Goal: Information Seeking & Learning: Learn about a topic

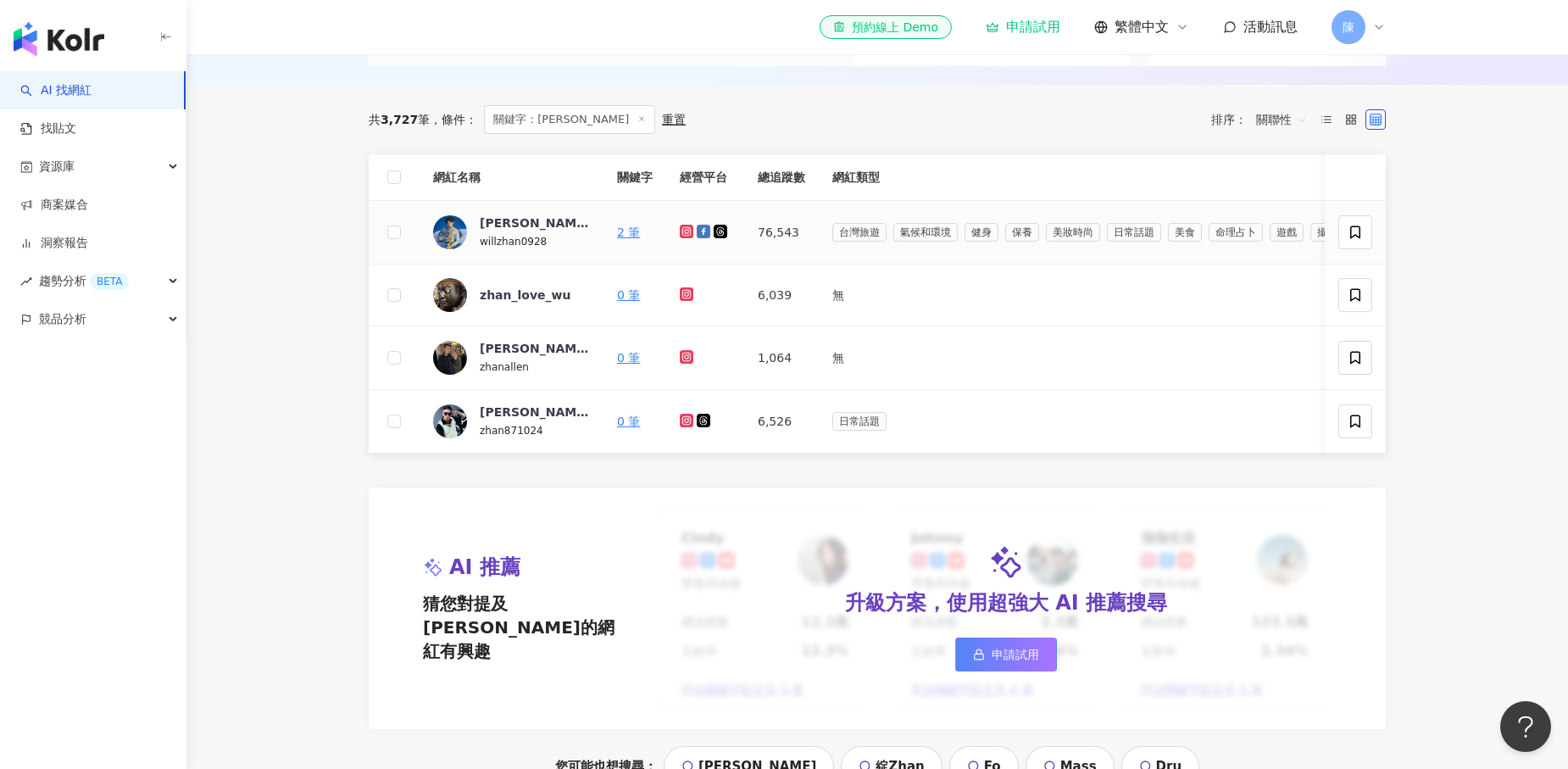
scroll to position [470, 0]
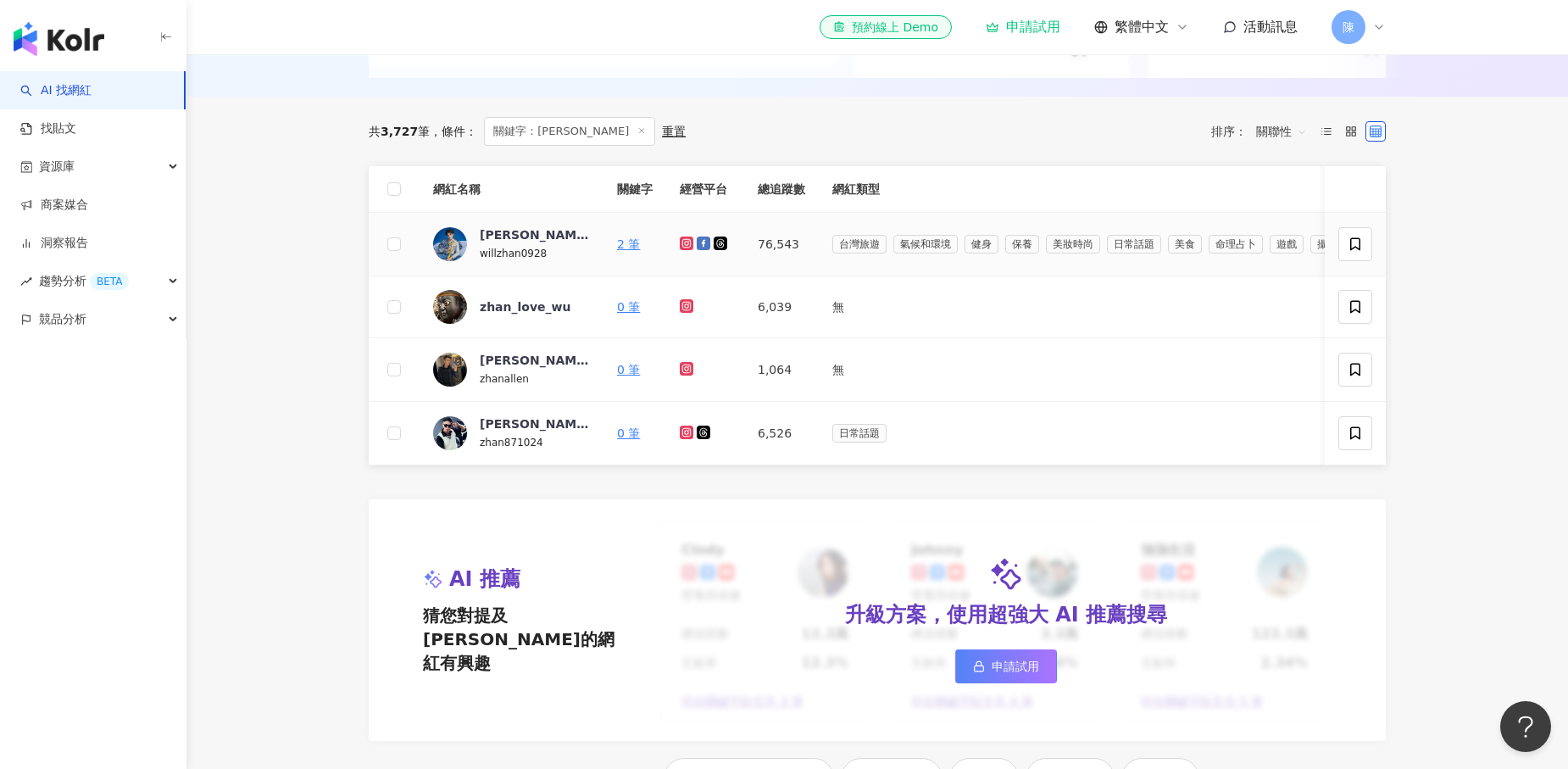
click at [685, 241] on icon at bounding box center [687, 243] width 11 height 10
click at [706, 245] on icon at bounding box center [703, 243] width 14 height 14
click at [682, 244] on icon at bounding box center [687, 243] width 11 height 10
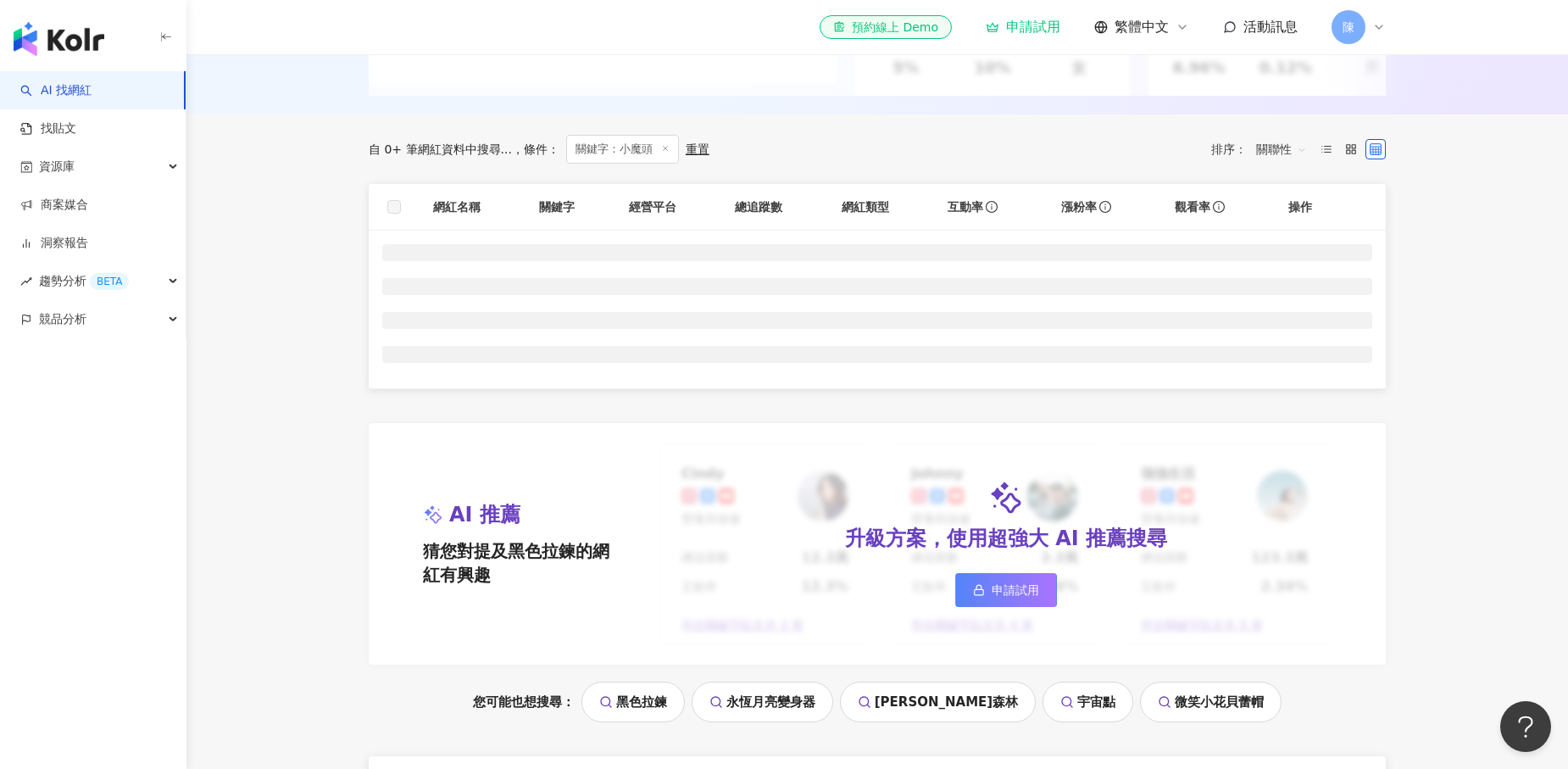
scroll to position [461, 0]
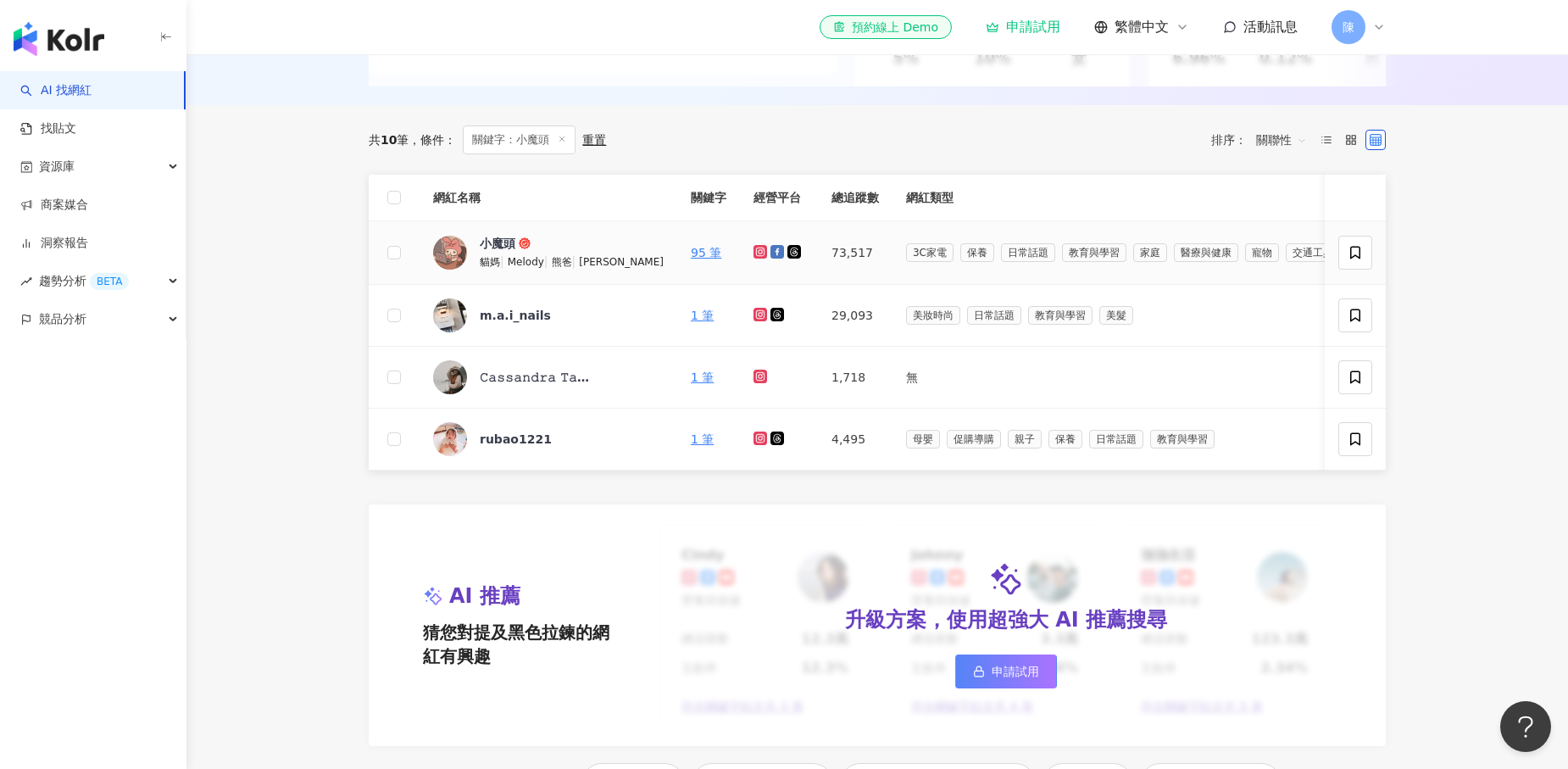
click at [755, 251] on icon at bounding box center [760, 251] width 11 height 10
click at [770, 253] on icon at bounding box center [777, 252] width 14 height 14
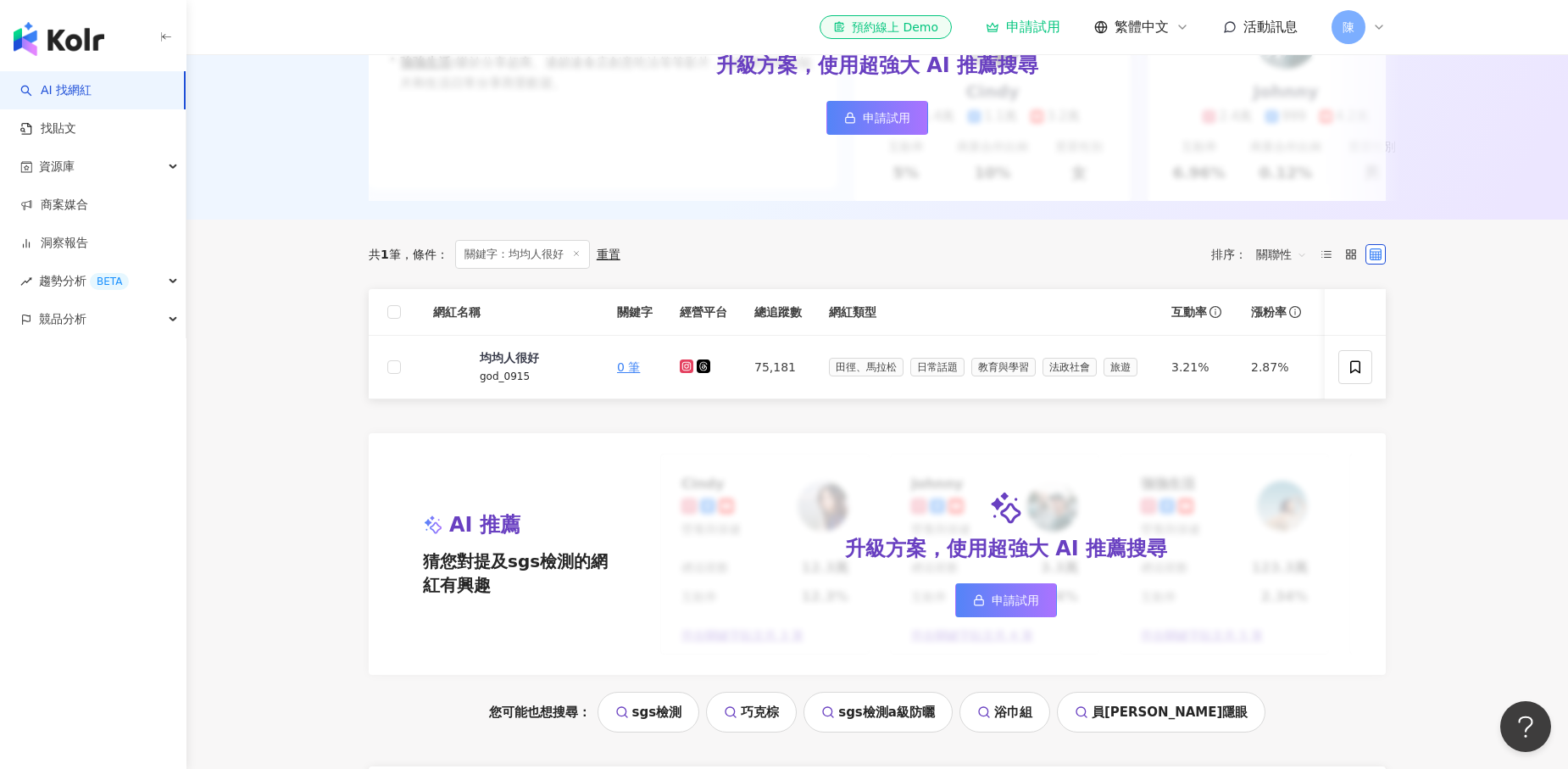
scroll to position [363, 0]
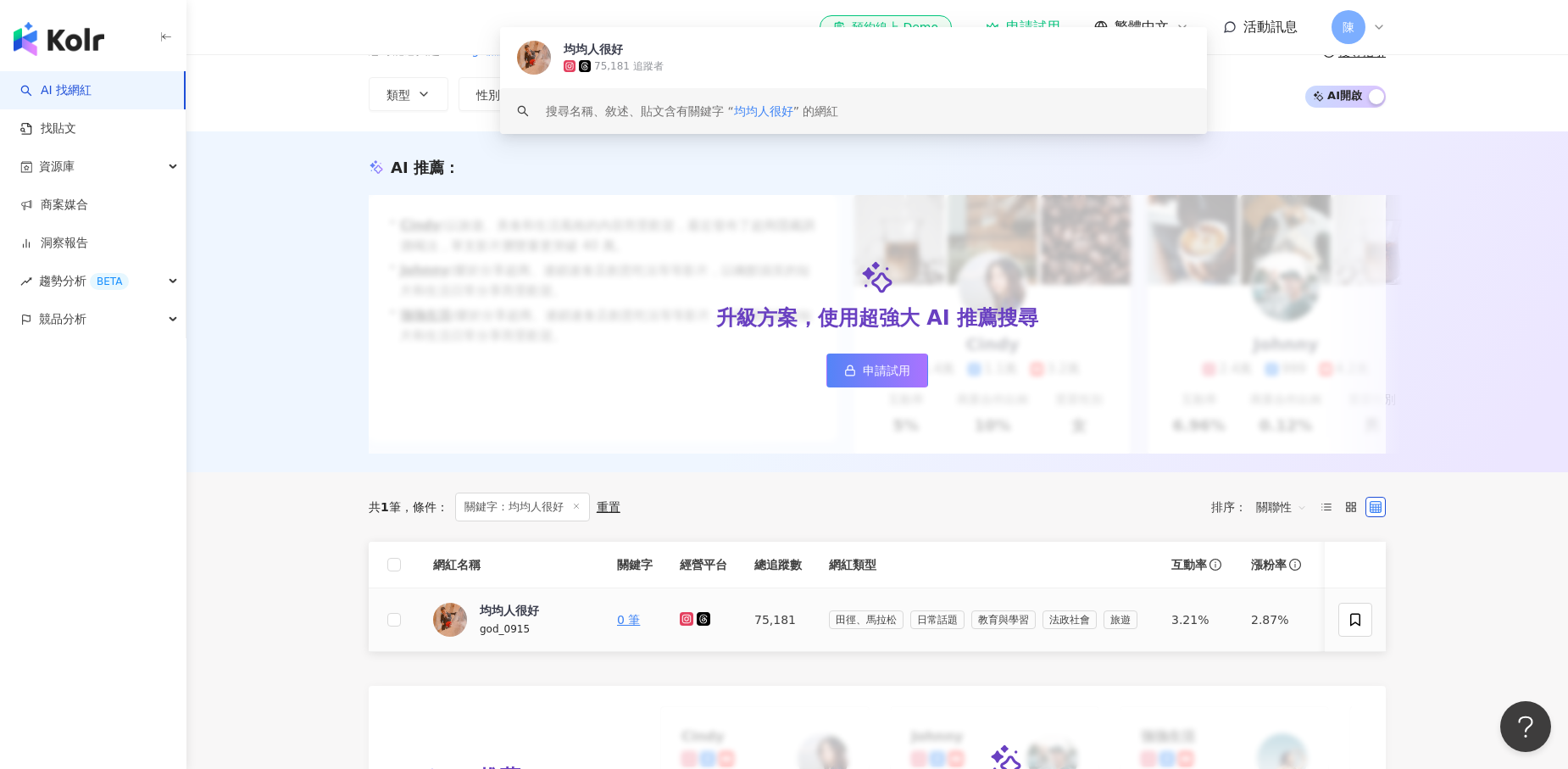
type input "******"
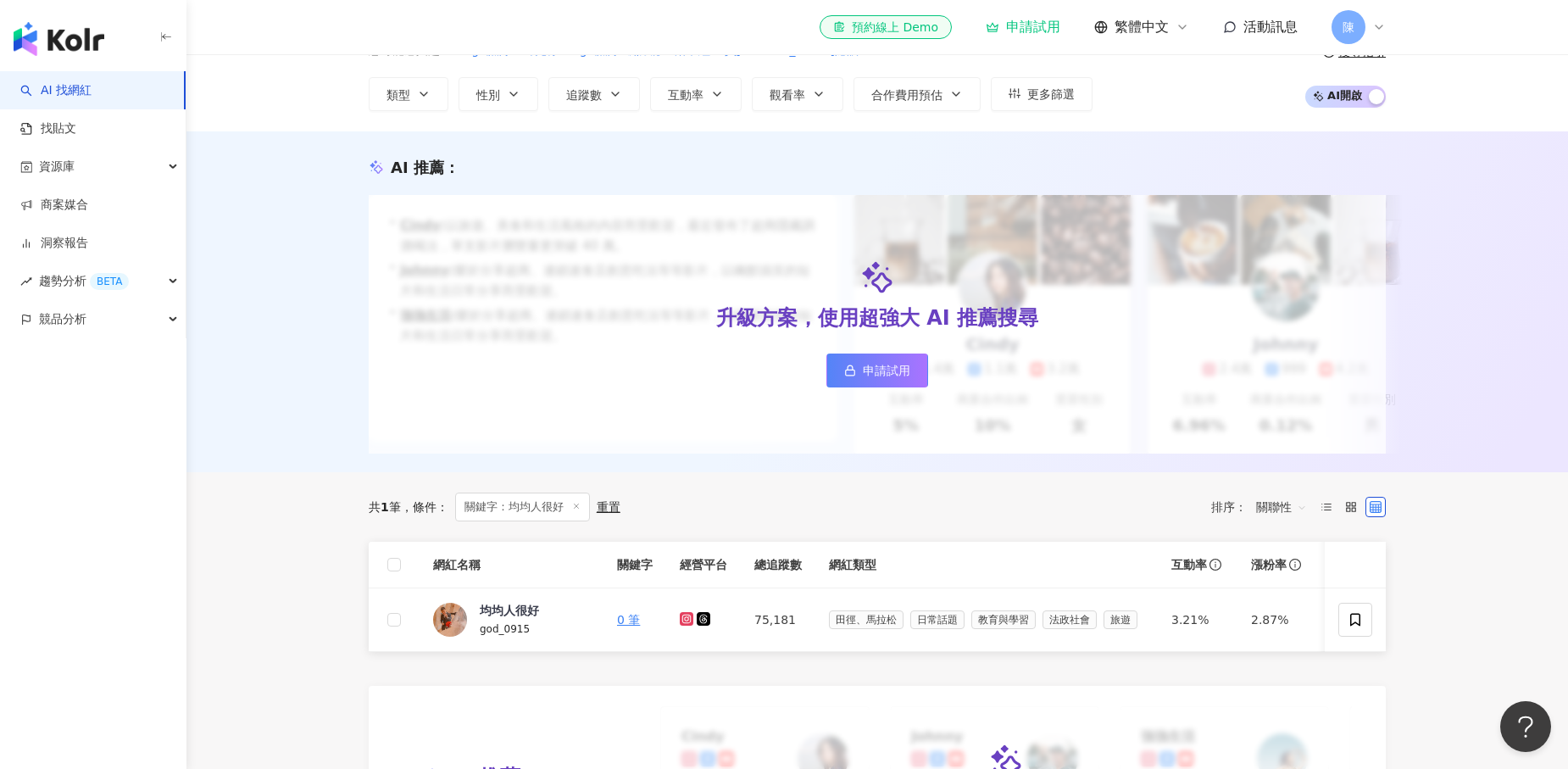
click at [686, 351] on div "升級方案，使用超強大 AI 推薦搜尋 申請試用" at bounding box center [877, 324] width 1018 height 259
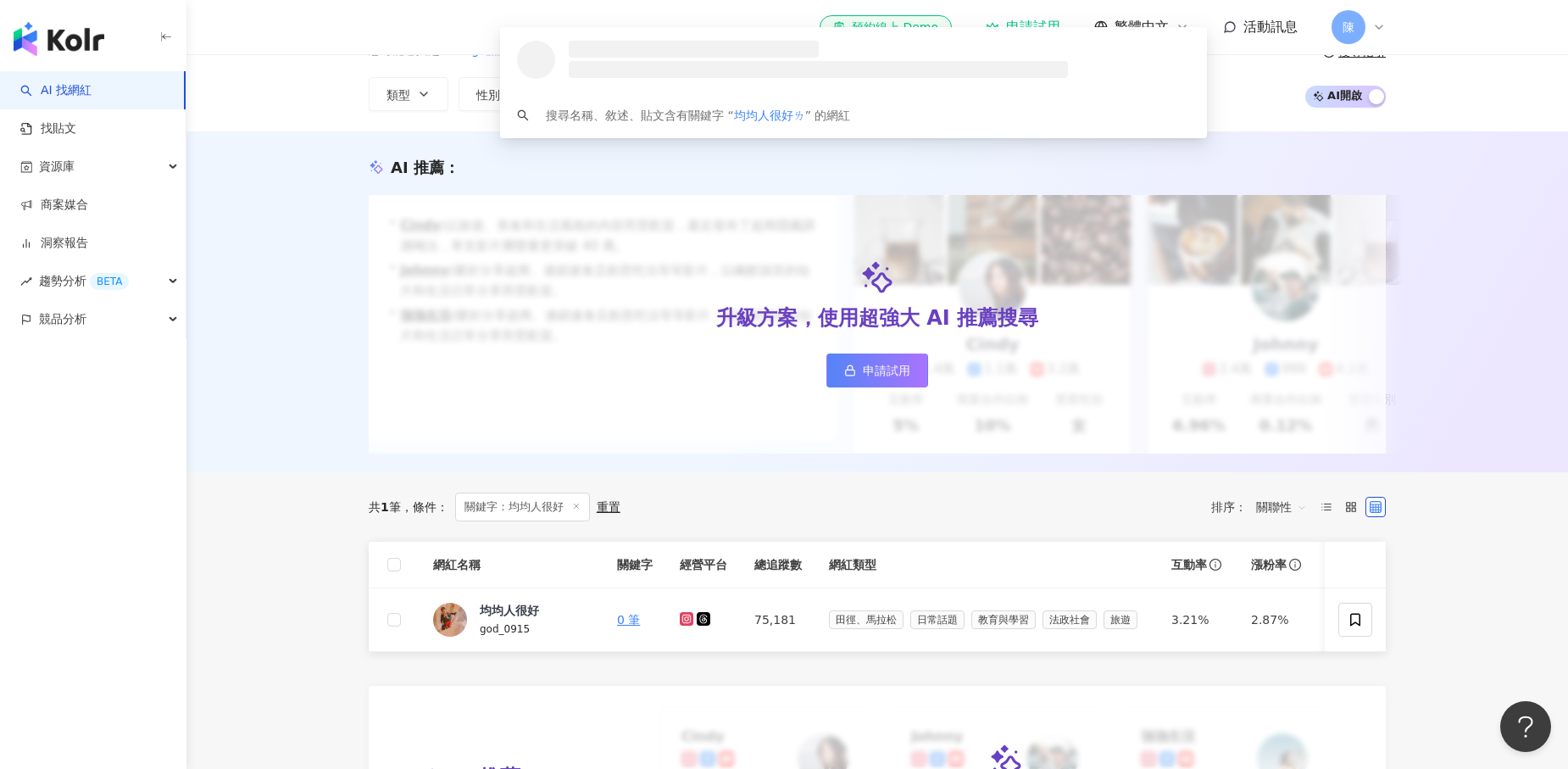
scroll to position [86, 0]
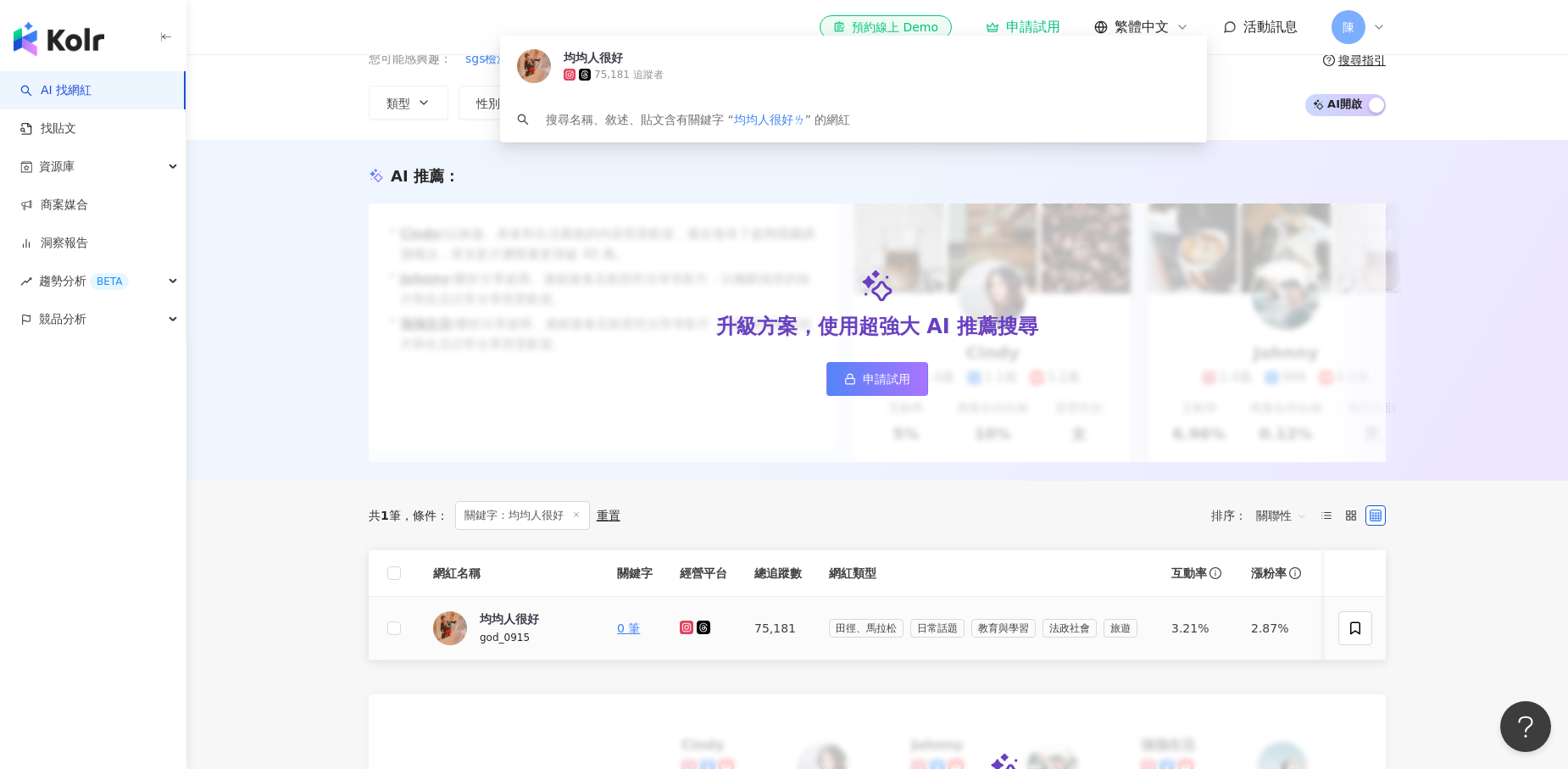
click at [687, 626] on icon at bounding box center [687, 627] width 11 height 10
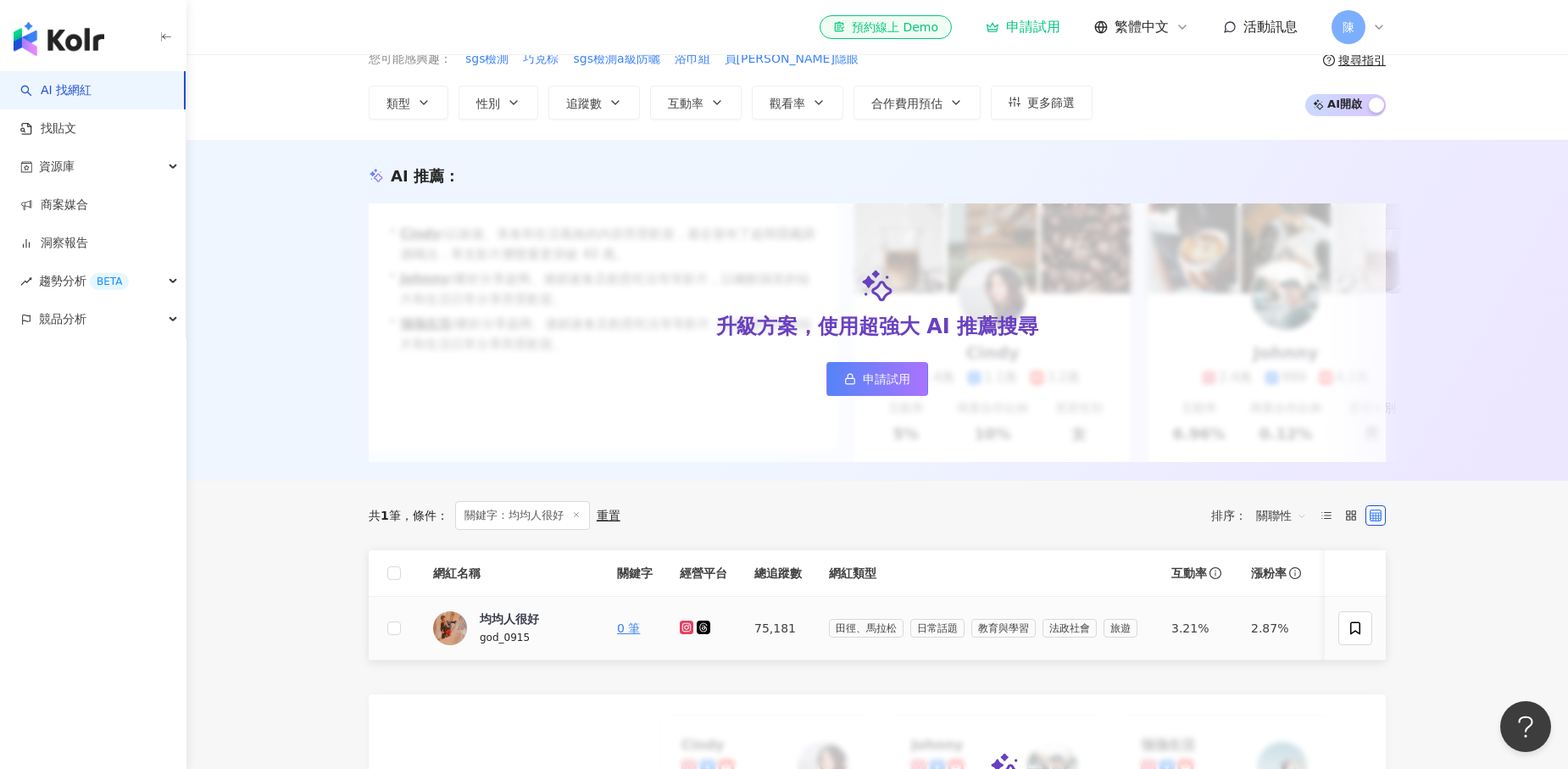
click at [710, 630] on icon at bounding box center [703, 627] width 14 height 14
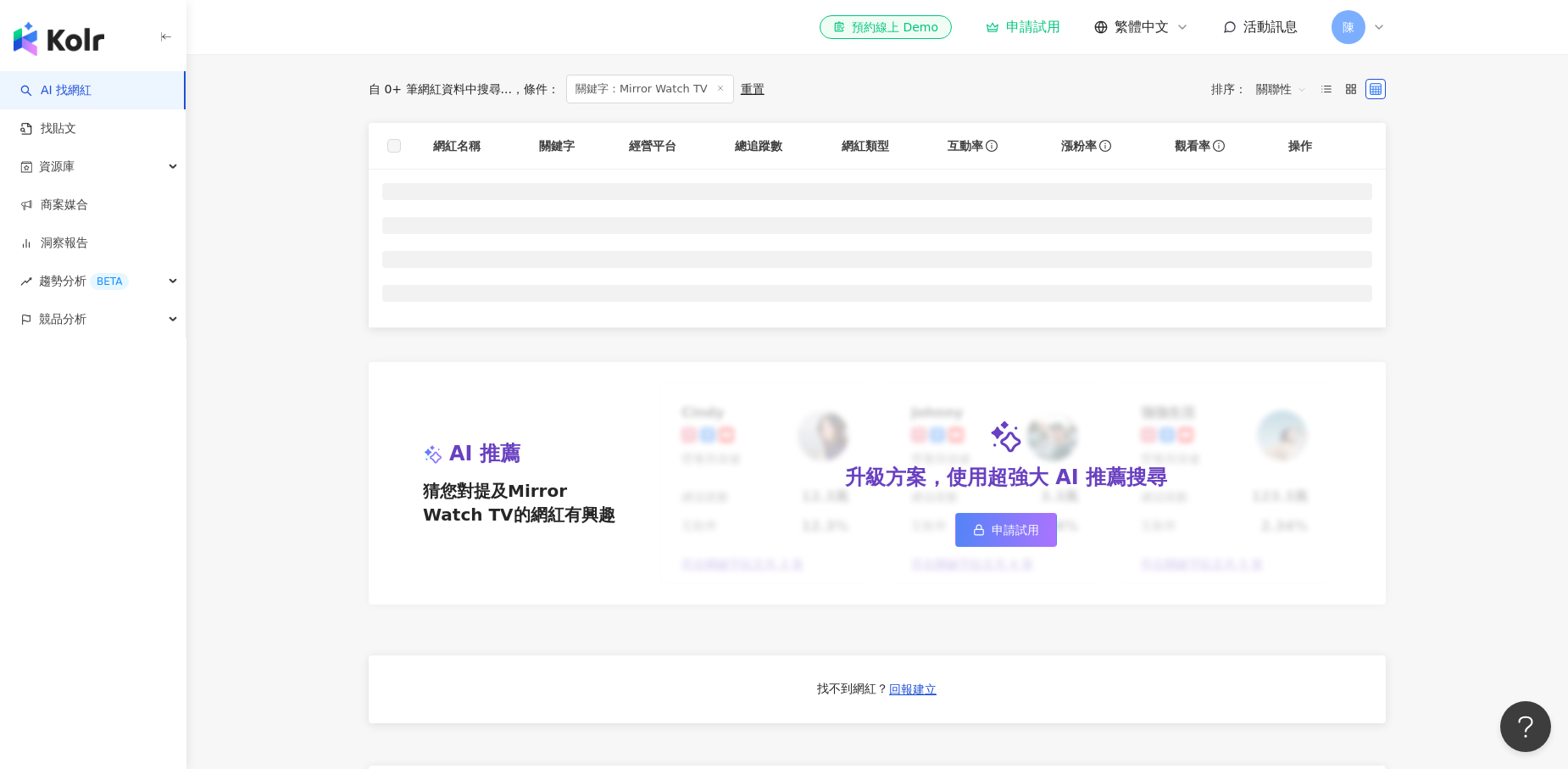
scroll to position [512, 0]
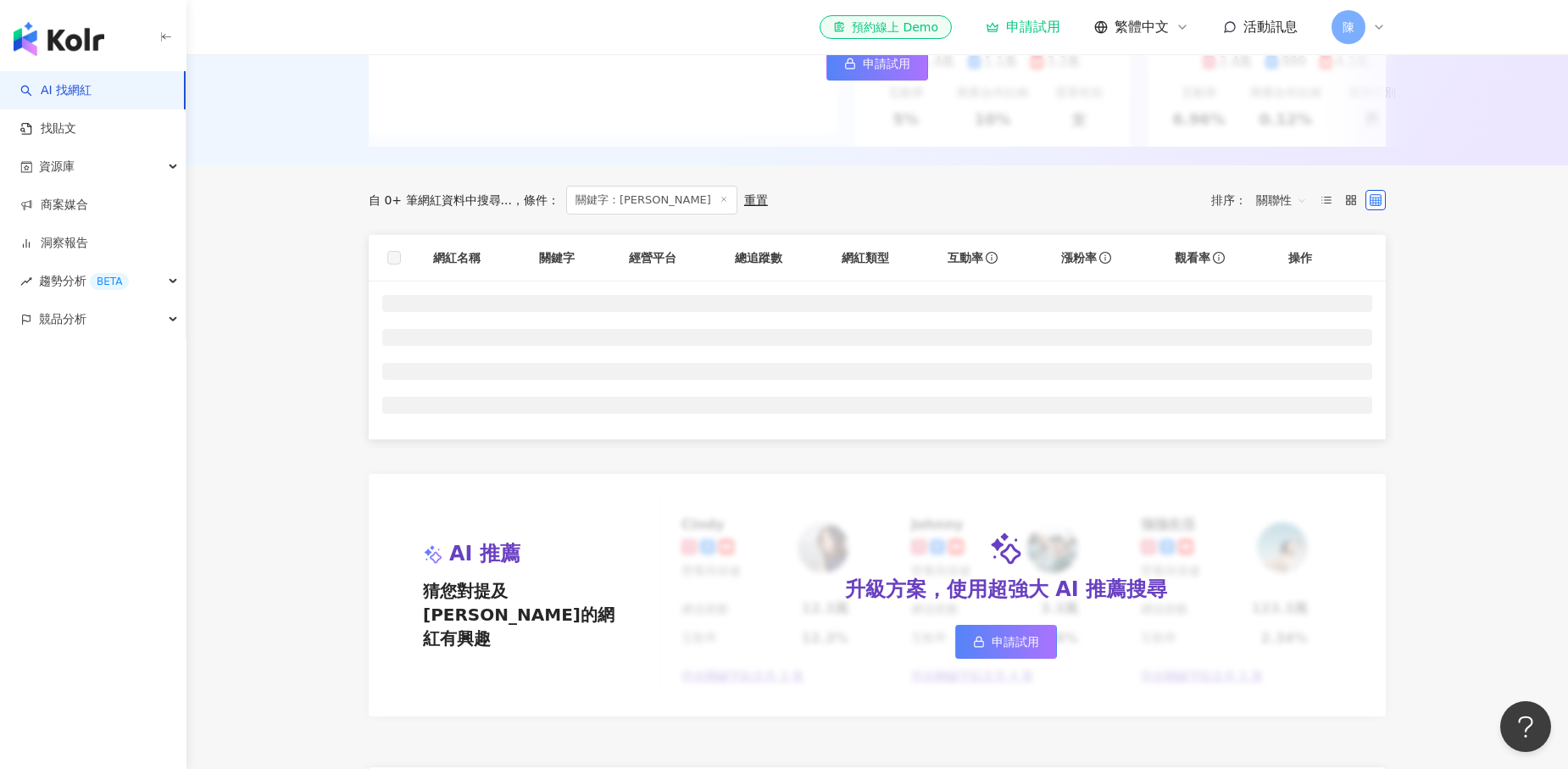
scroll to position [396, 0]
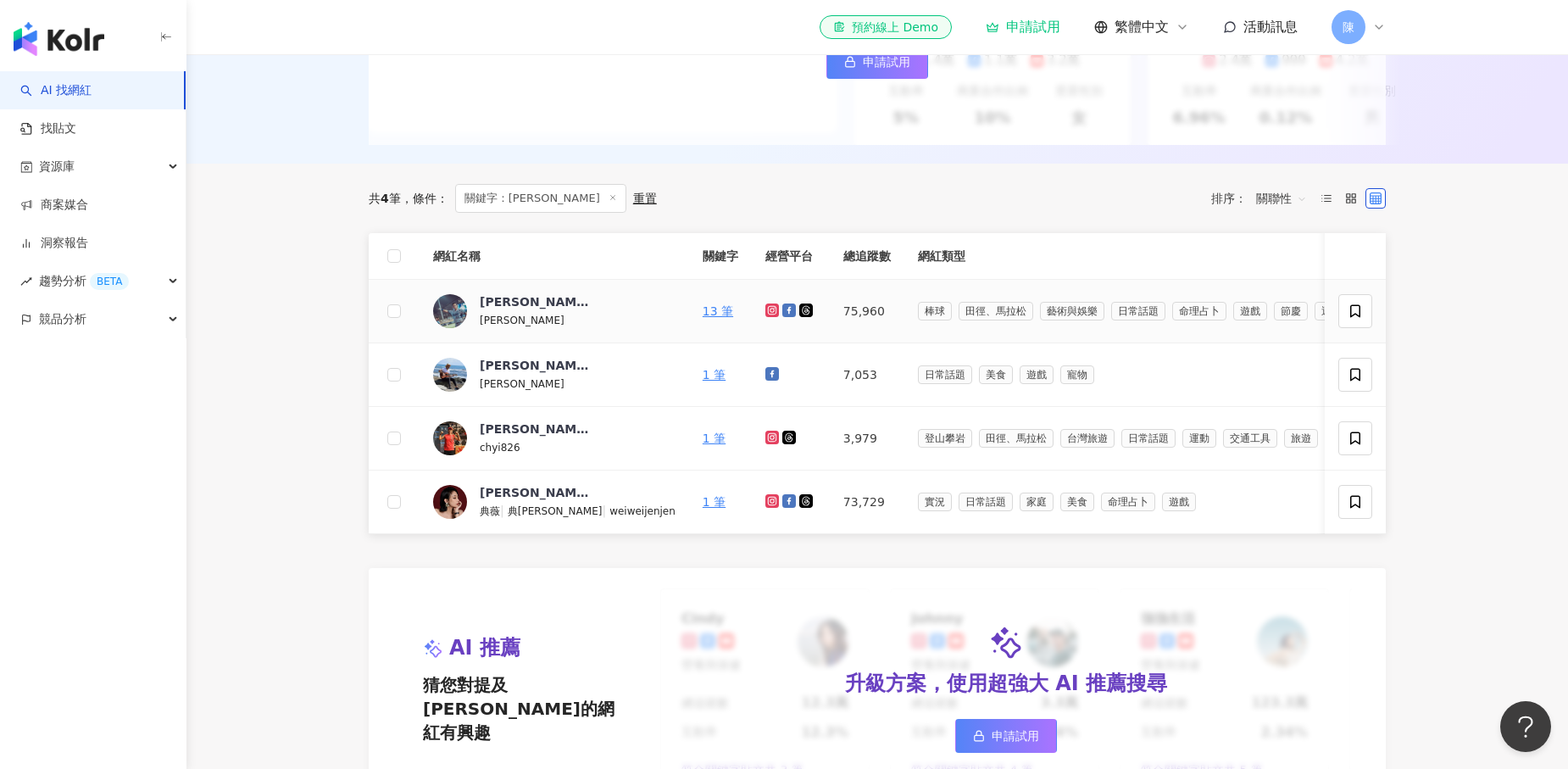
click at [770, 311] on icon at bounding box center [771, 310] width 3 height 3
click at [782, 315] on icon at bounding box center [789, 310] width 14 height 14
click at [769, 503] on icon at bounding box center [771, 501] width 6 height 6
click at [782, 505] on icon at bounding box center [789, 501] width 14 height 14
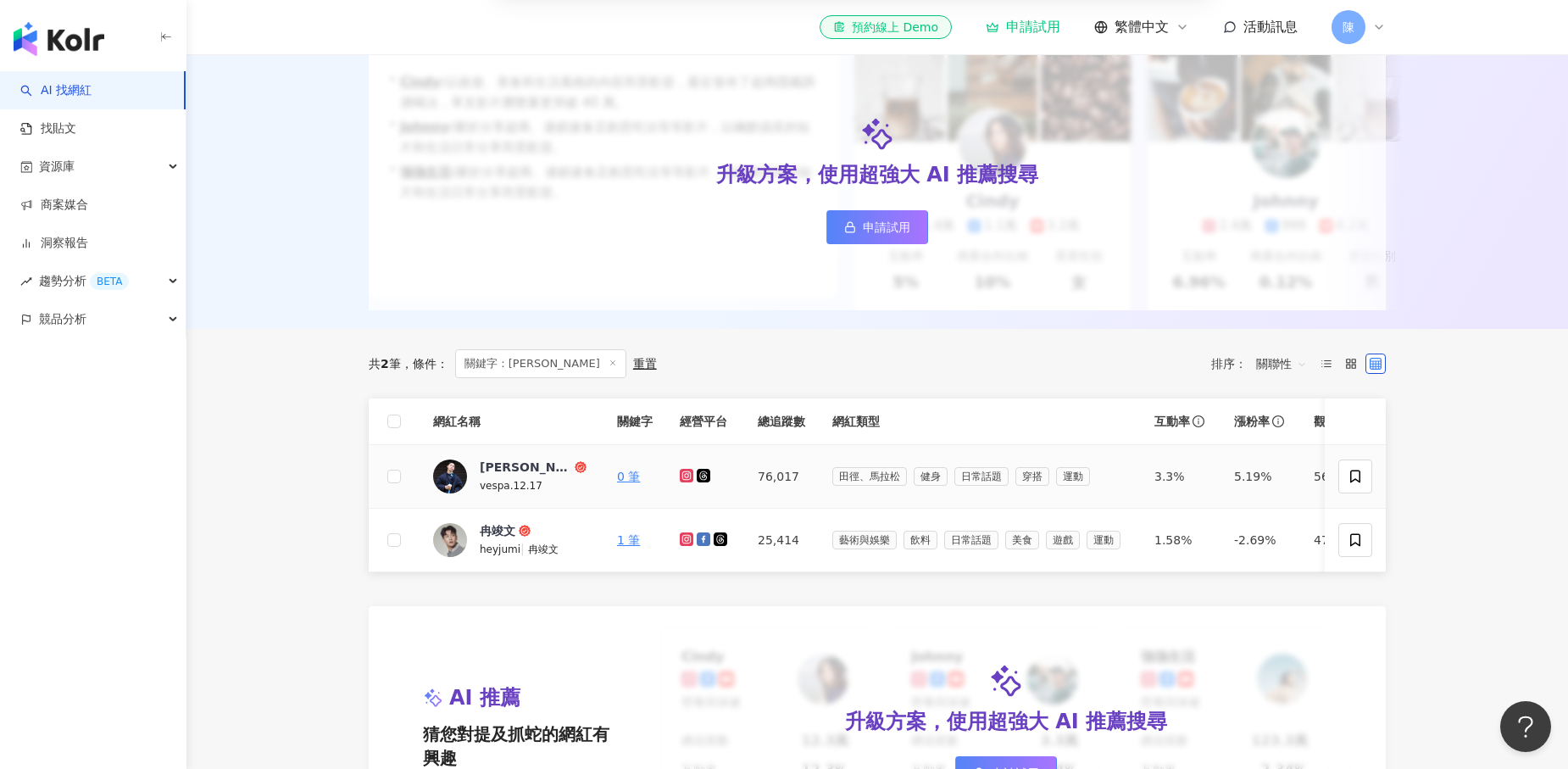
scroll to position [238, 0]
type input "****"
click at [685, 477] on icon at bounding box center [687, 475] width 11 height 10
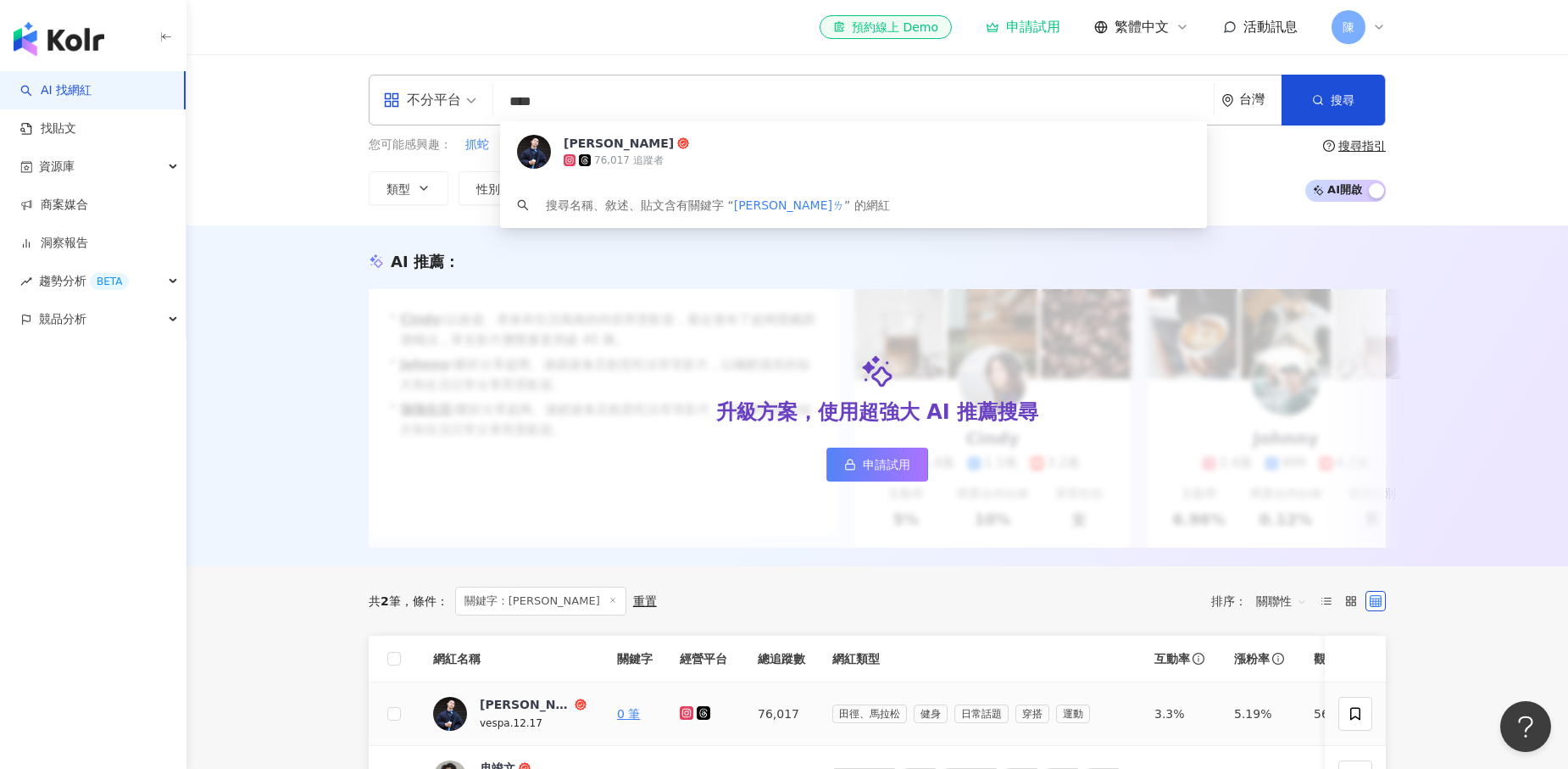
click at [699, 716] on icon at bounding box center [703, 713] width 14 height 14
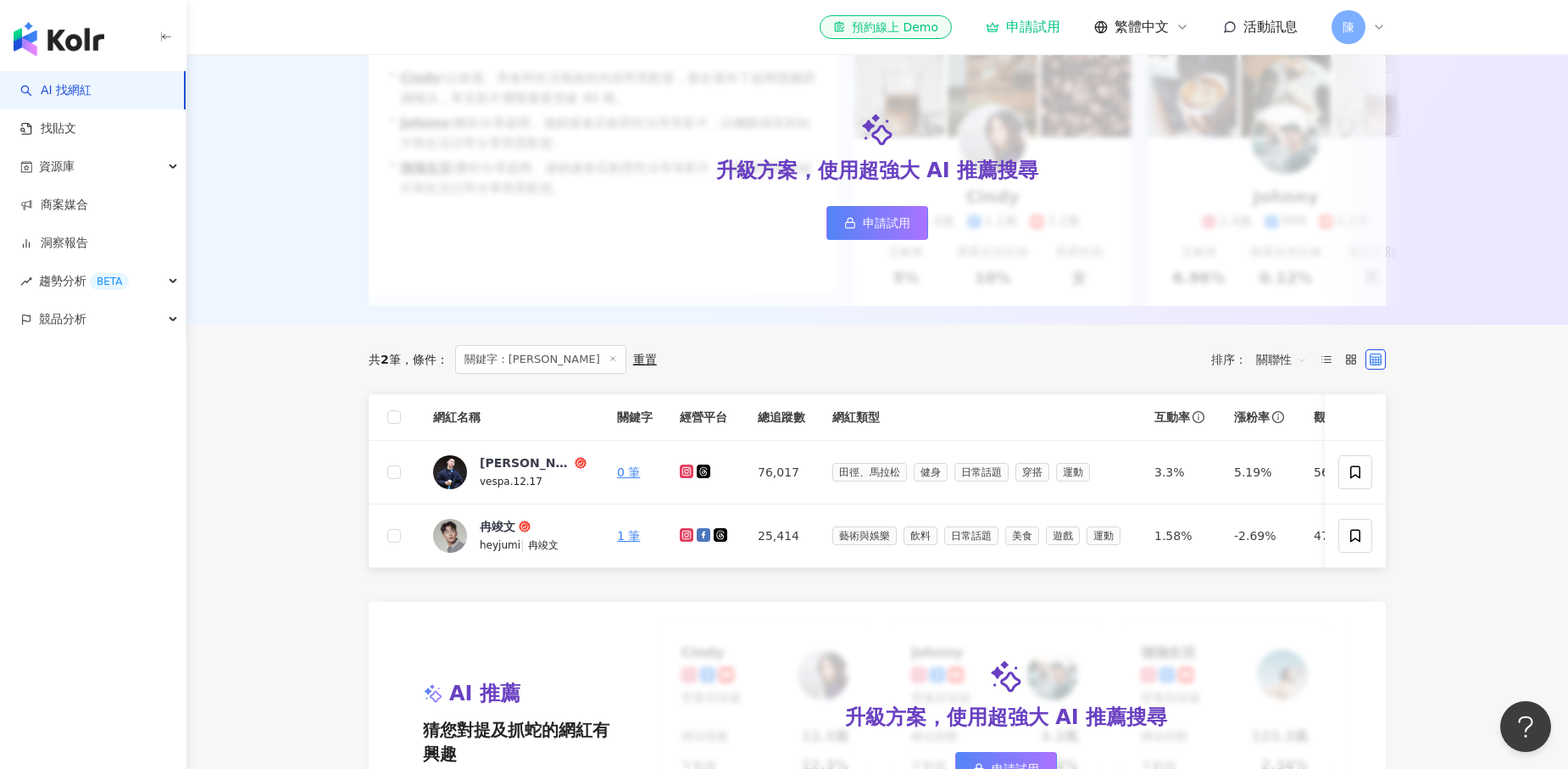
scroll to position [246, 0]
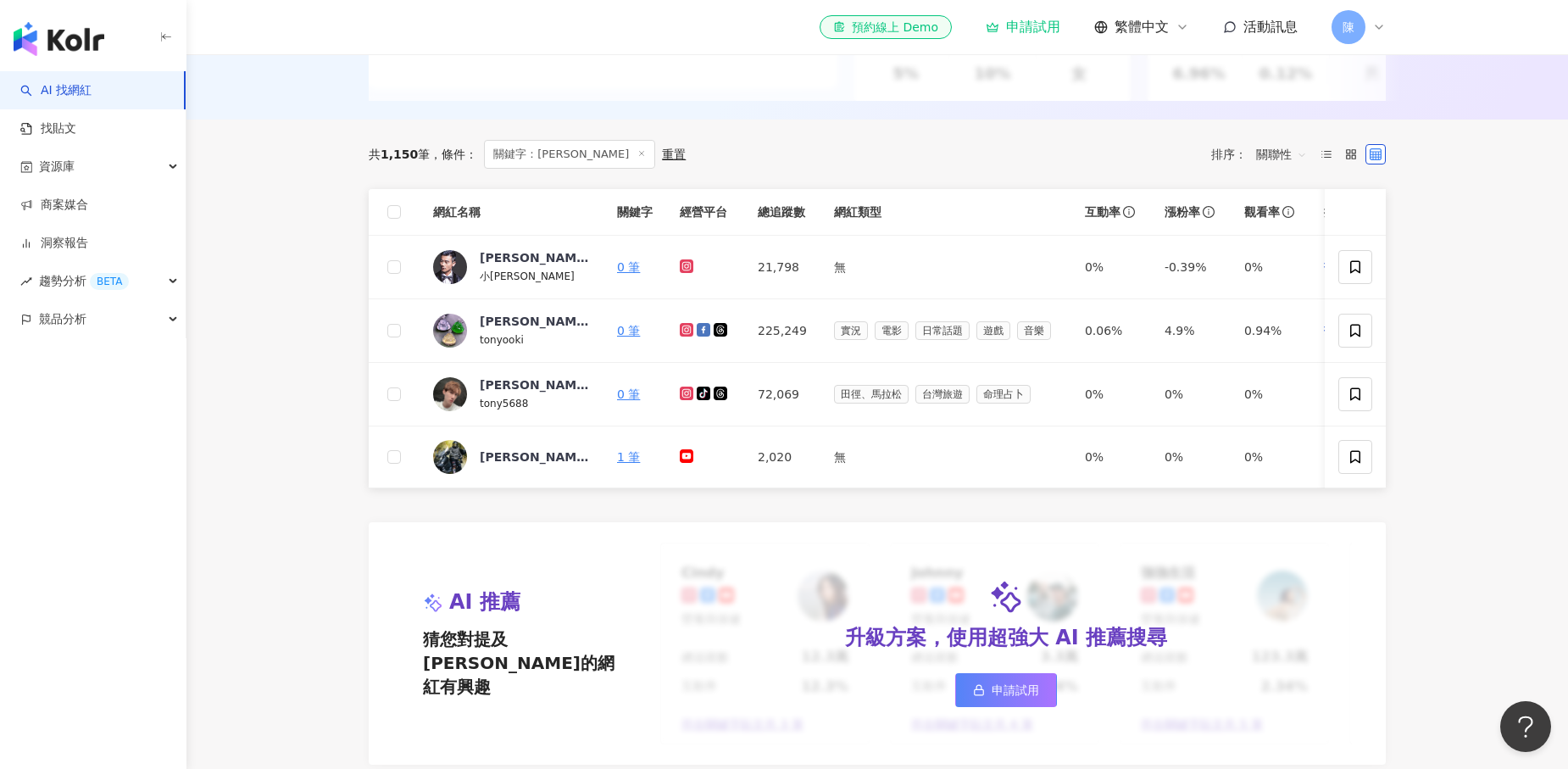
scroll to position [447, 0]
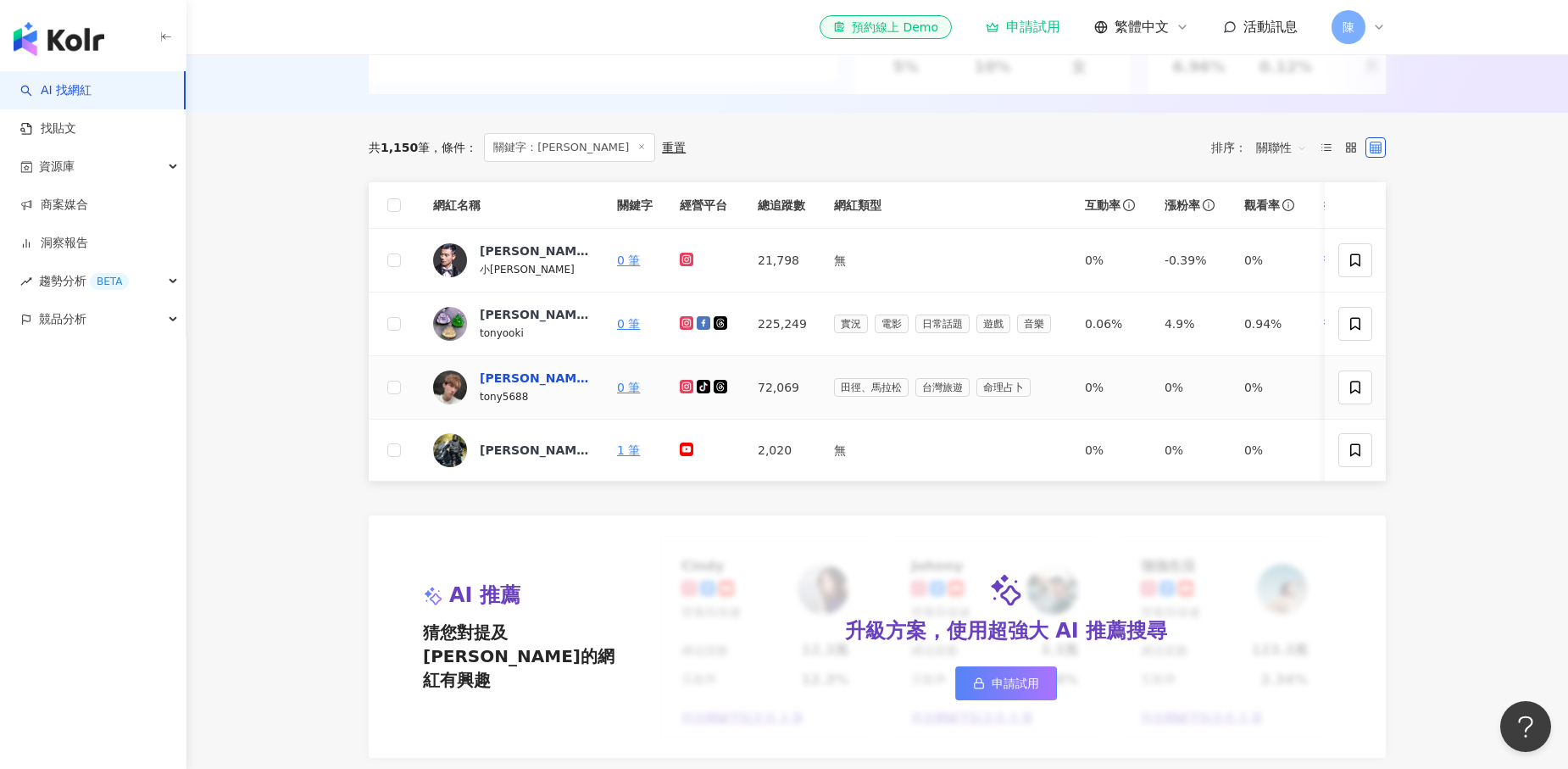
click at [493, 377] on div "東尼" at bounding box center [535, 378] width 110 height 17
click at [687, 385] on icon at bounding box center [687, 386] width 11 height 10
click at [706, 383] on icon at bounding box center [703, 386] width 14 height 14
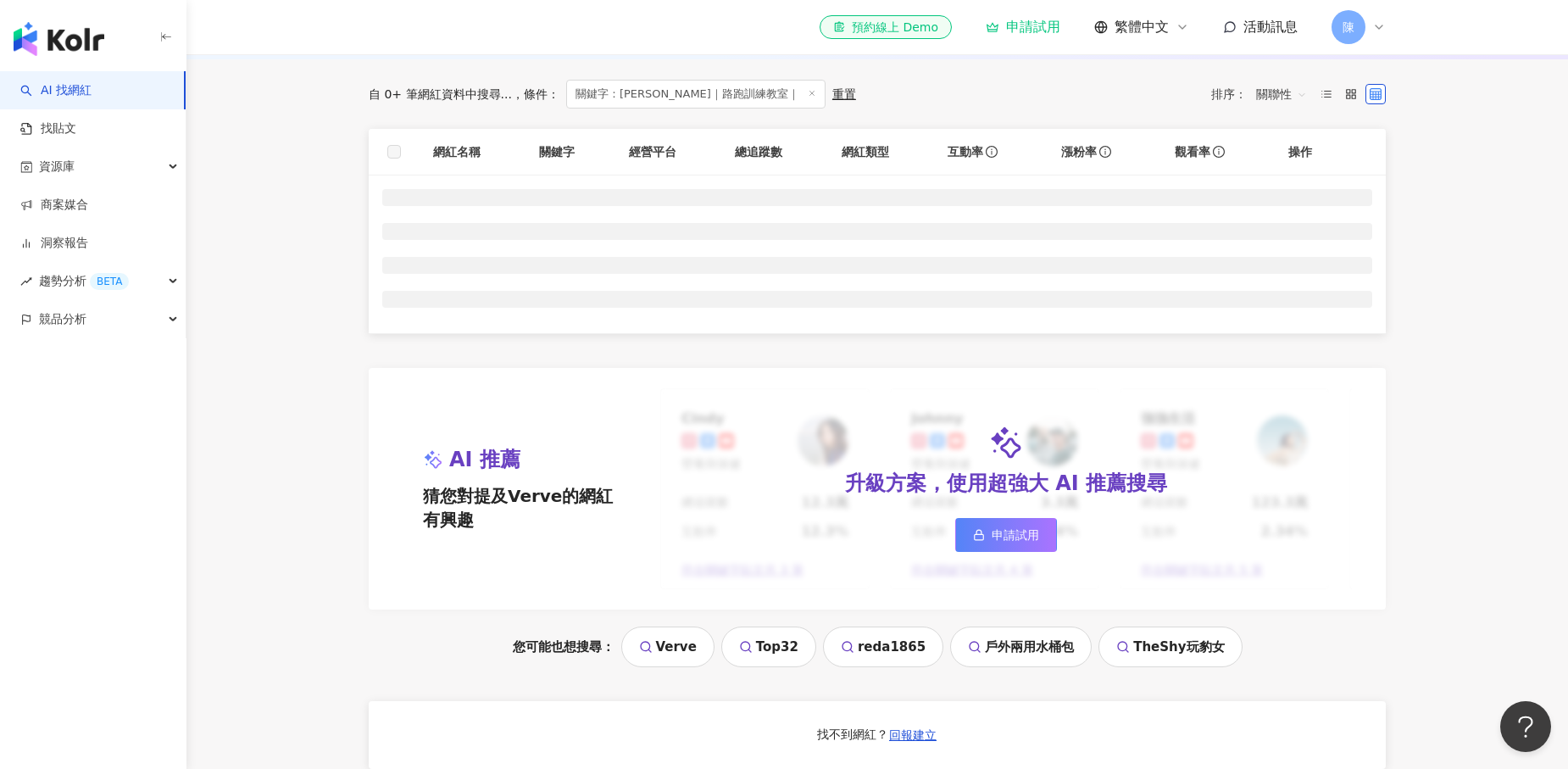
scroll to position [514, 0]
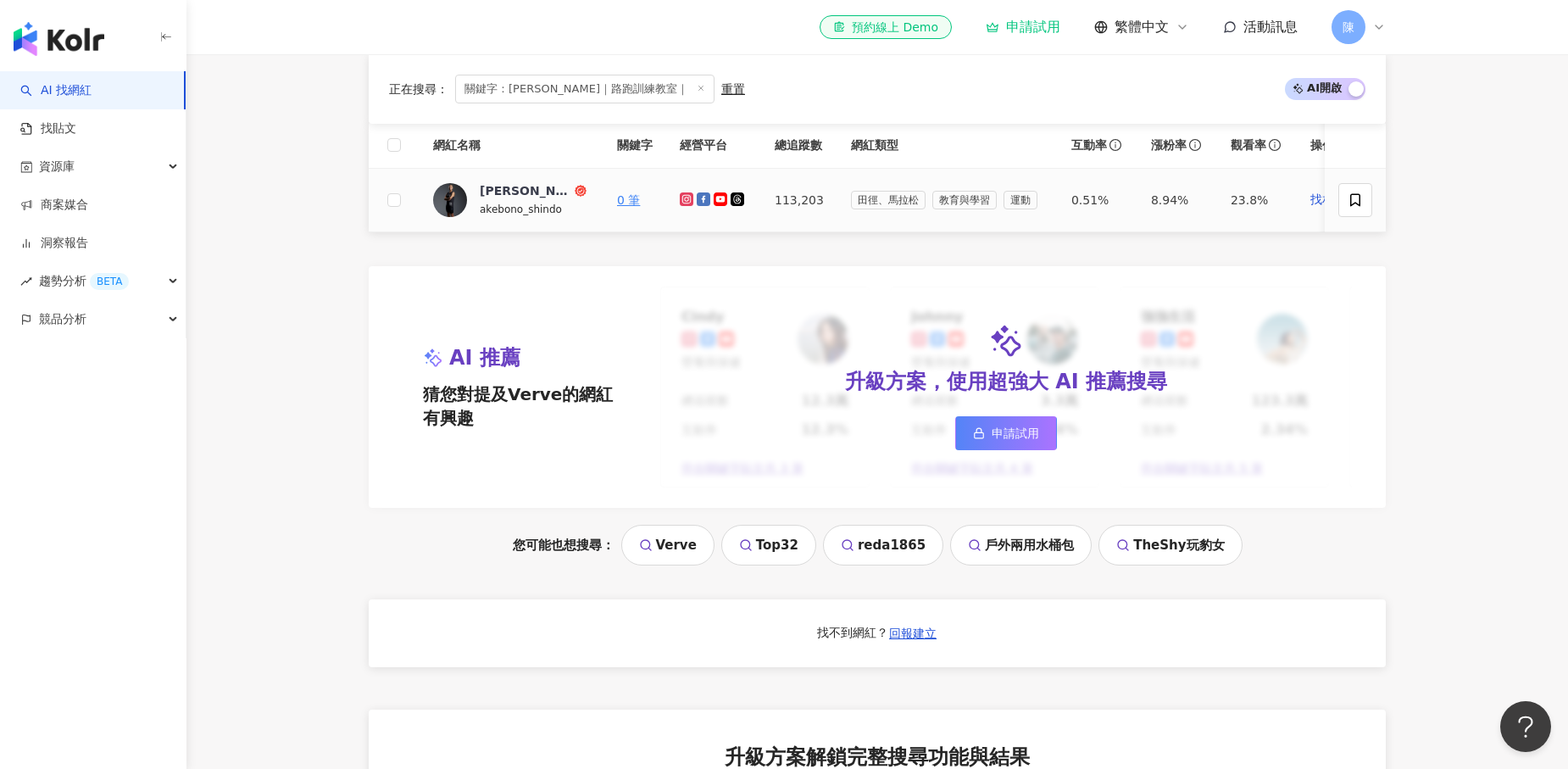
click at [684, 200] on icon at bounding box center [686, 197] width 6 height 6
click at [697, 207] on div at bounding box center [713, 200] width 68 height 19
click at [706, 199] on icon at bounding box center [703, 199] width 14 height 14
click at [715, 204] on icon at bounding box center [720, 199] width 14 height 14
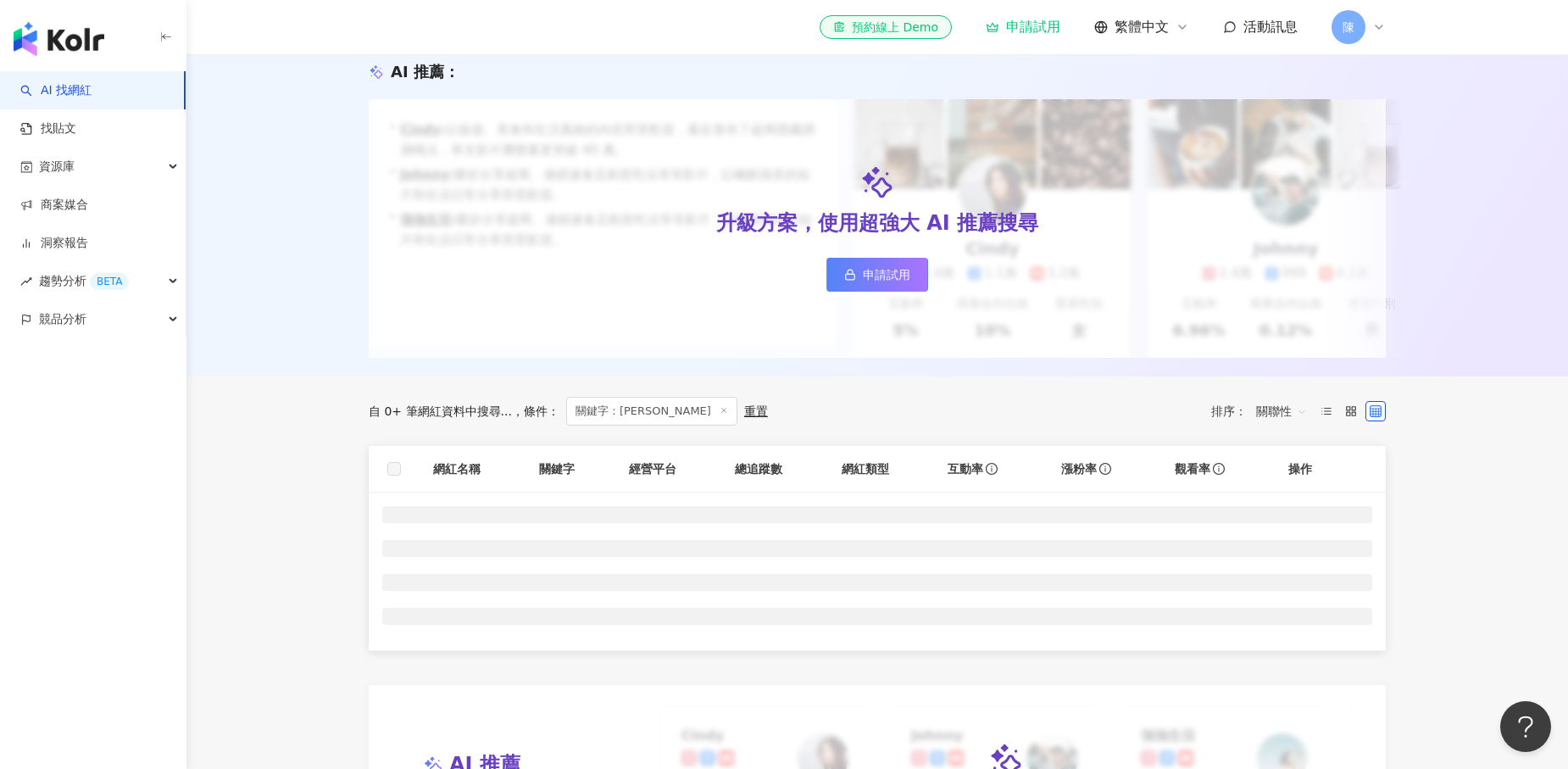
scroll to position [219, 0]
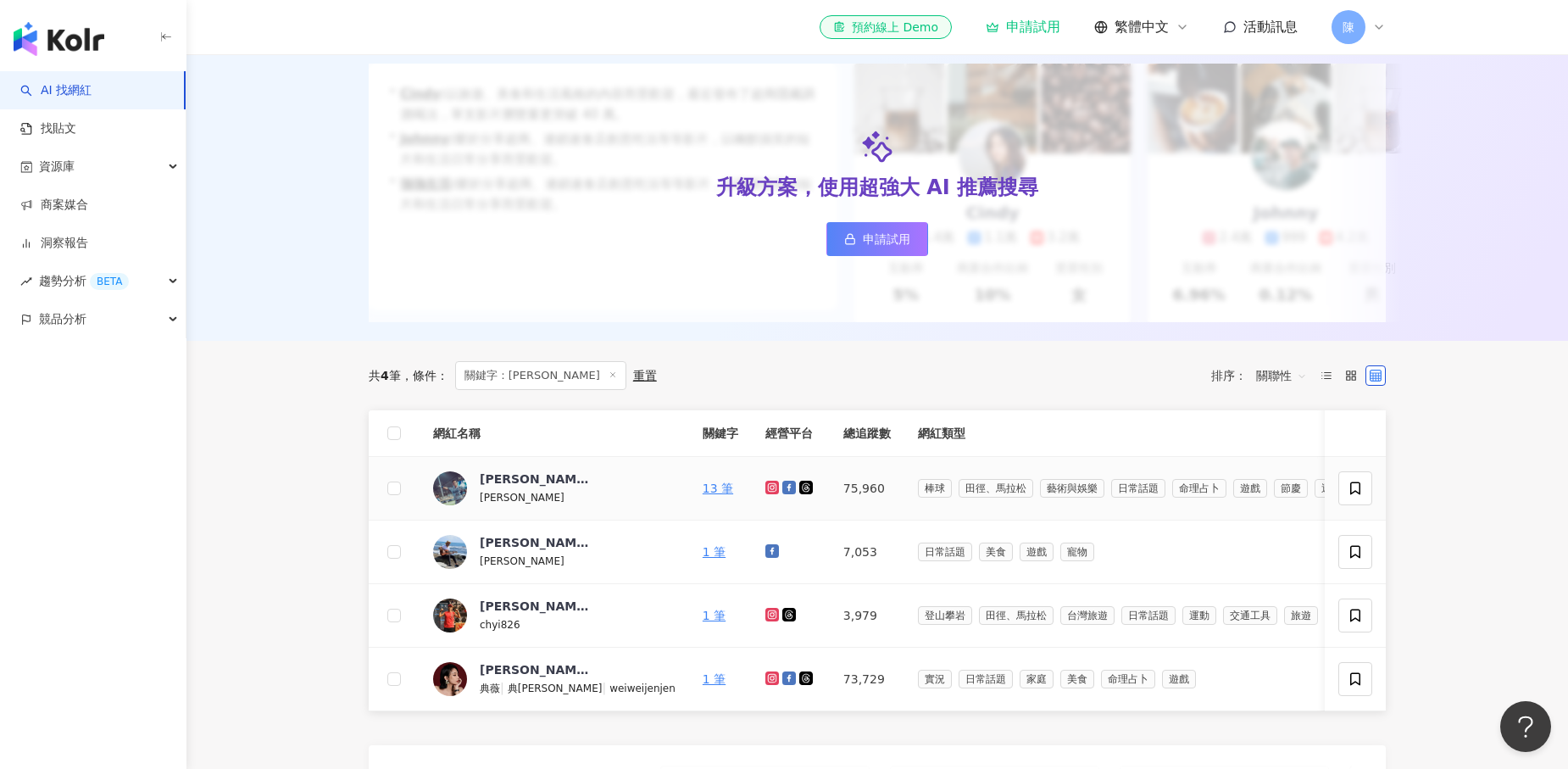
click at [767, 486] on icon at bounding box center [772, 487] width 11 height 10
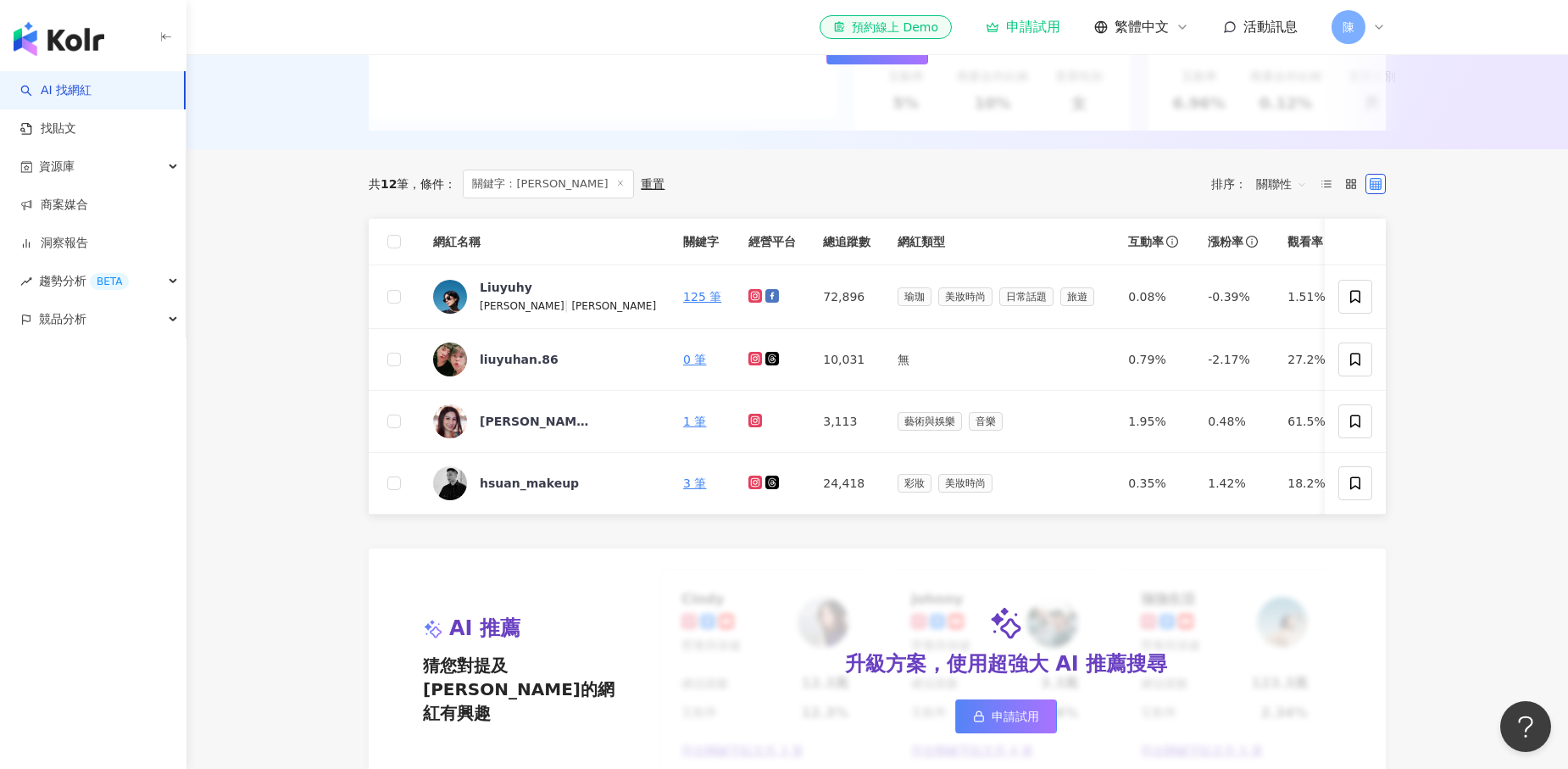
scroll to position [411, 0]
click at [751, 293] on icon at bounding box center [756, 294] width 11 height 10
click at [765, 293] on icon at bounding box center [771, 294] width 14 height 14
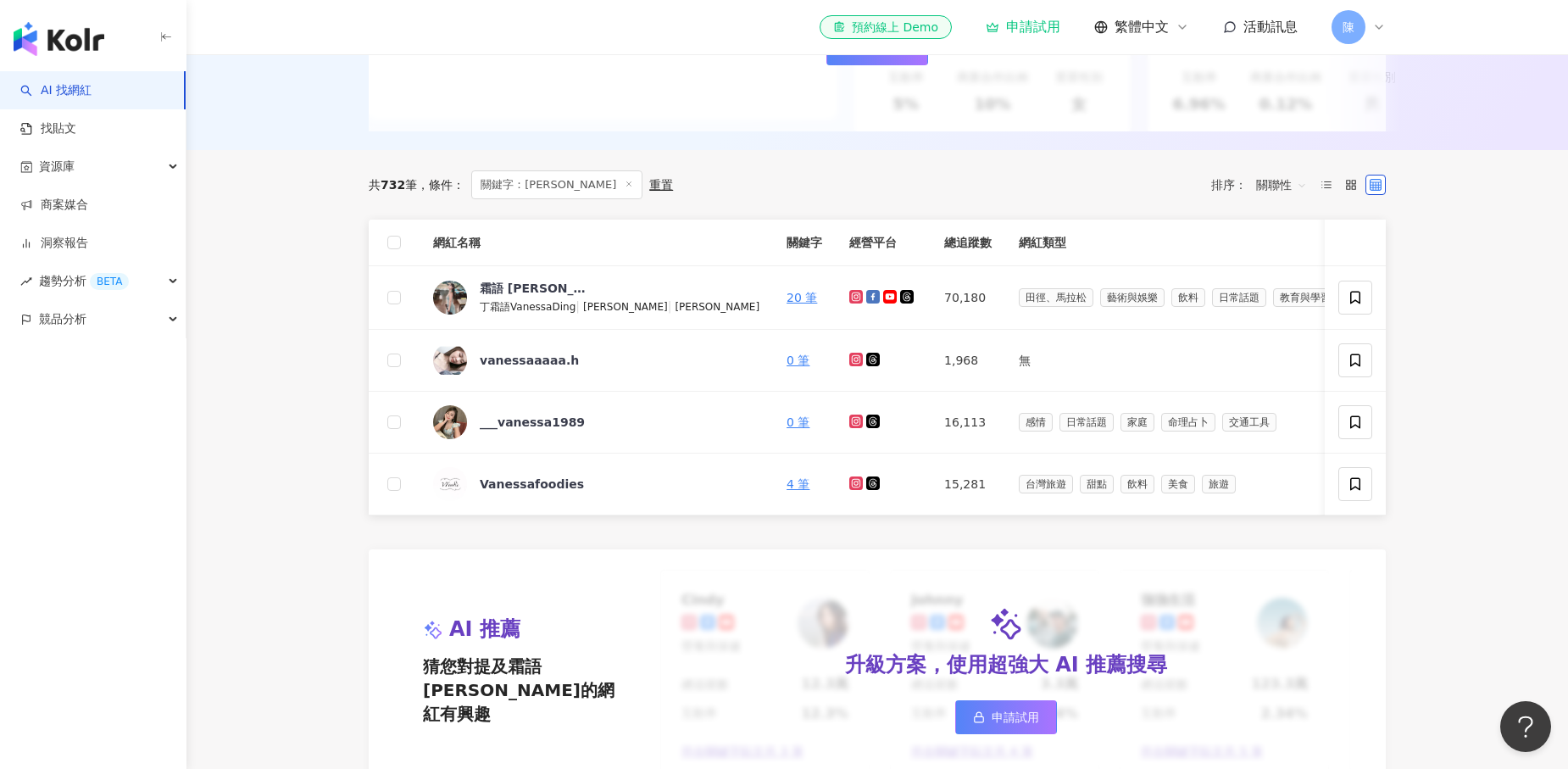
scroll to position [405, 0]
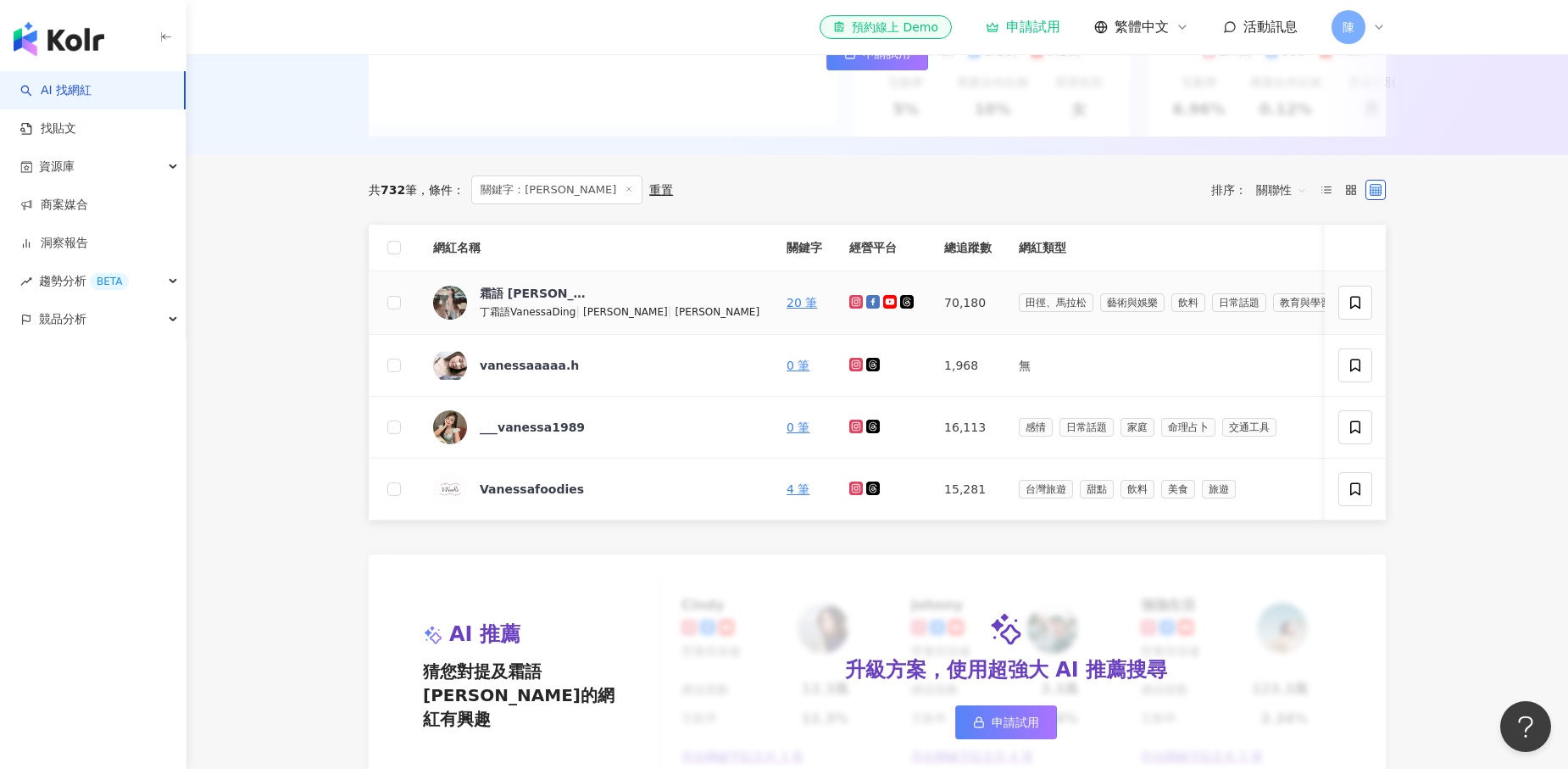
click at [851, 303] on icon at bounding box center [856, 302] width 11 height 10
click at [866, 303] on icon at bounding box center [873, 302] width 14 height 14
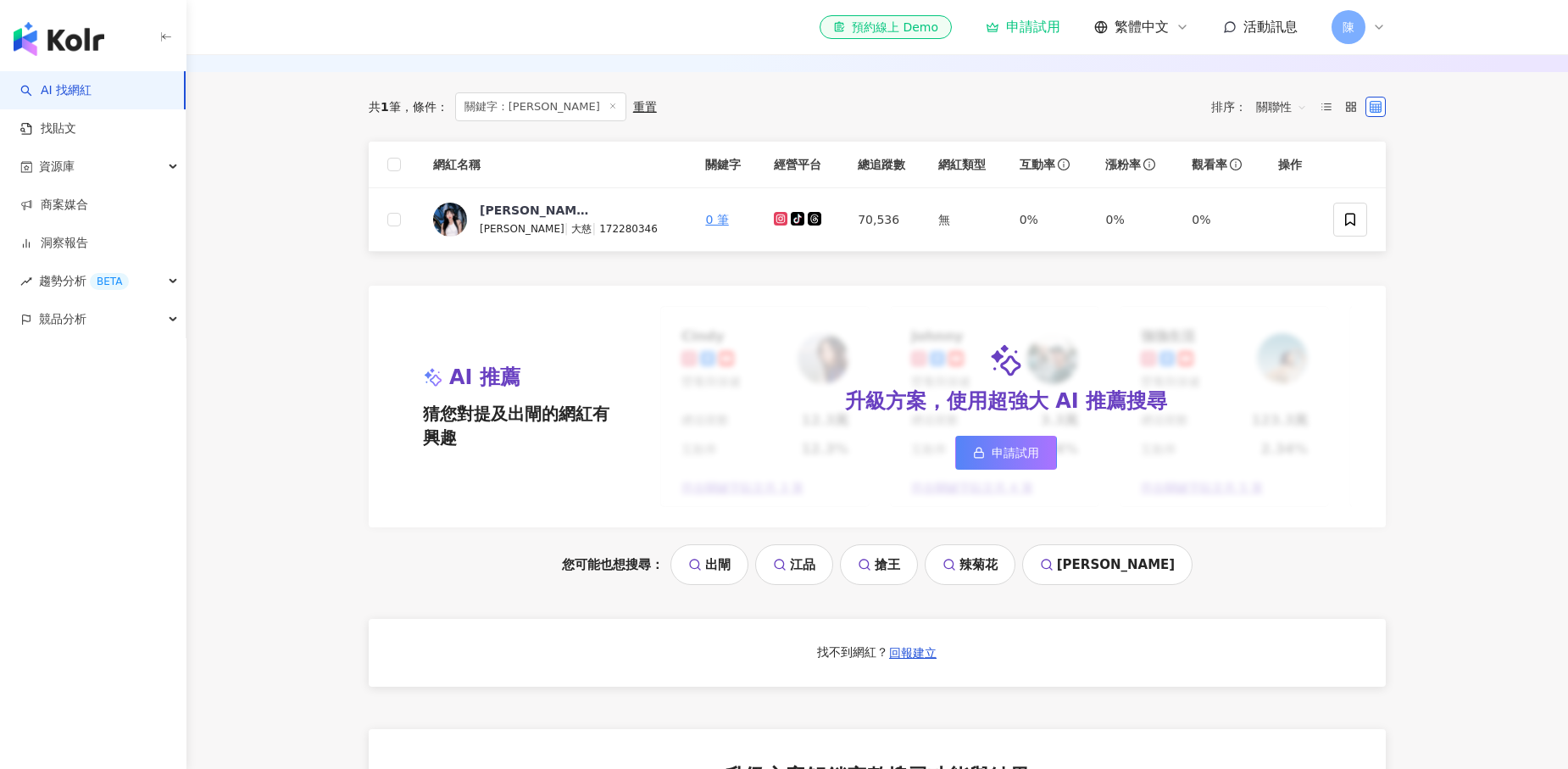
scroll to position [499, 0]
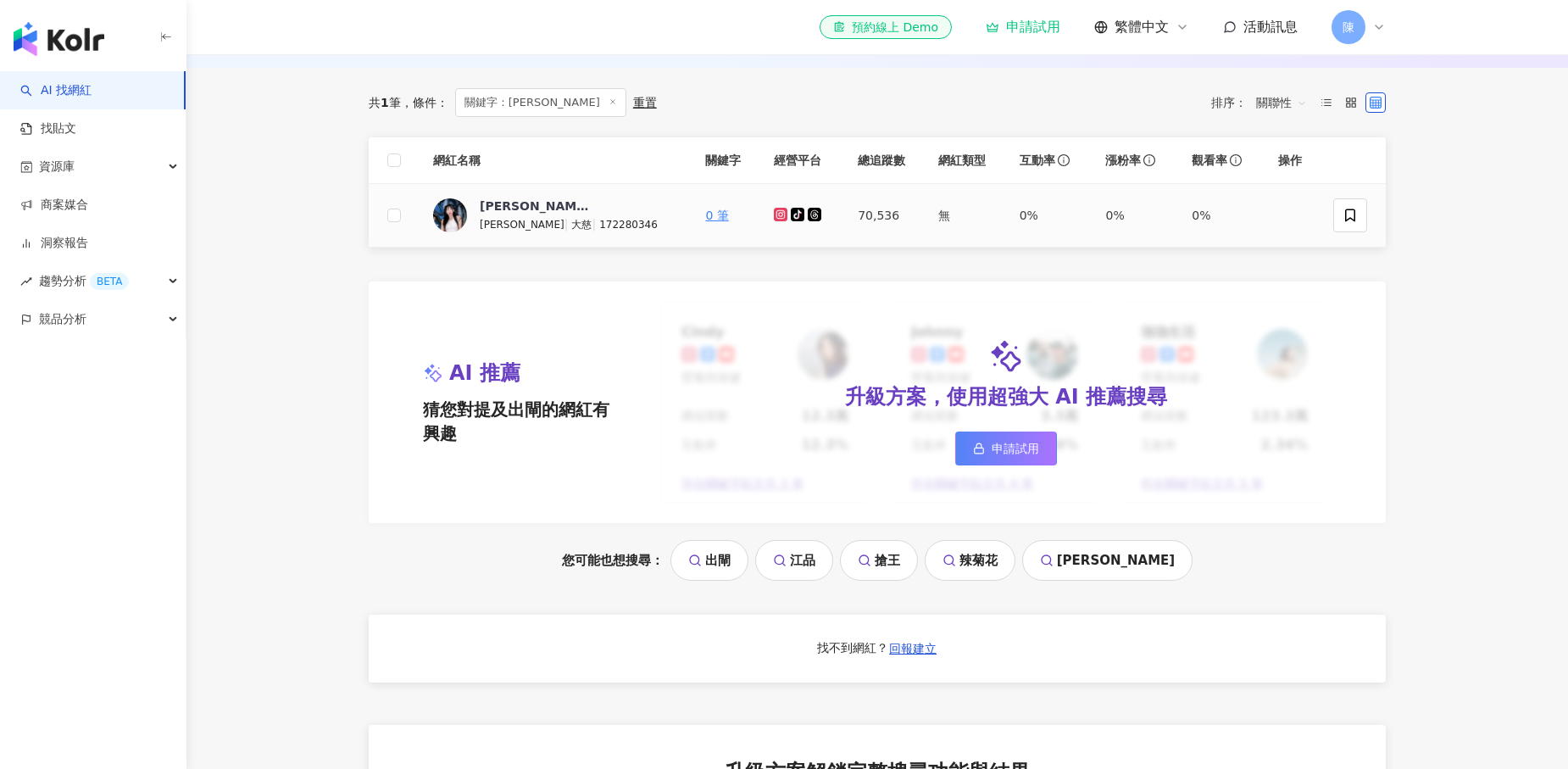
click at [777, 215] on icon at bounding box center [779, 213] width 6 height 6
click at [793, 216] on icon at bounding box center [797, 213] width 7 height 8
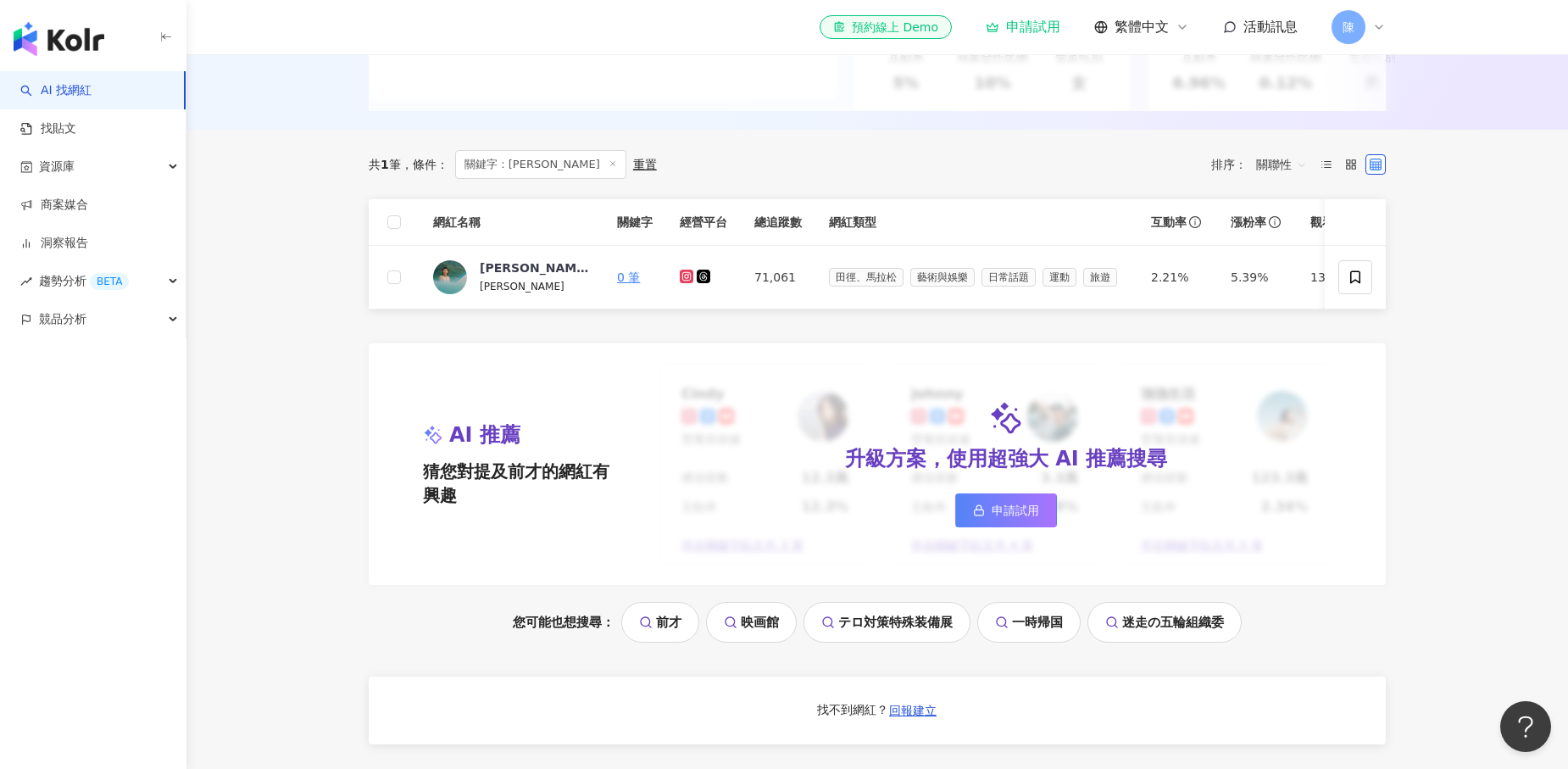
scroll to position [446, 0]
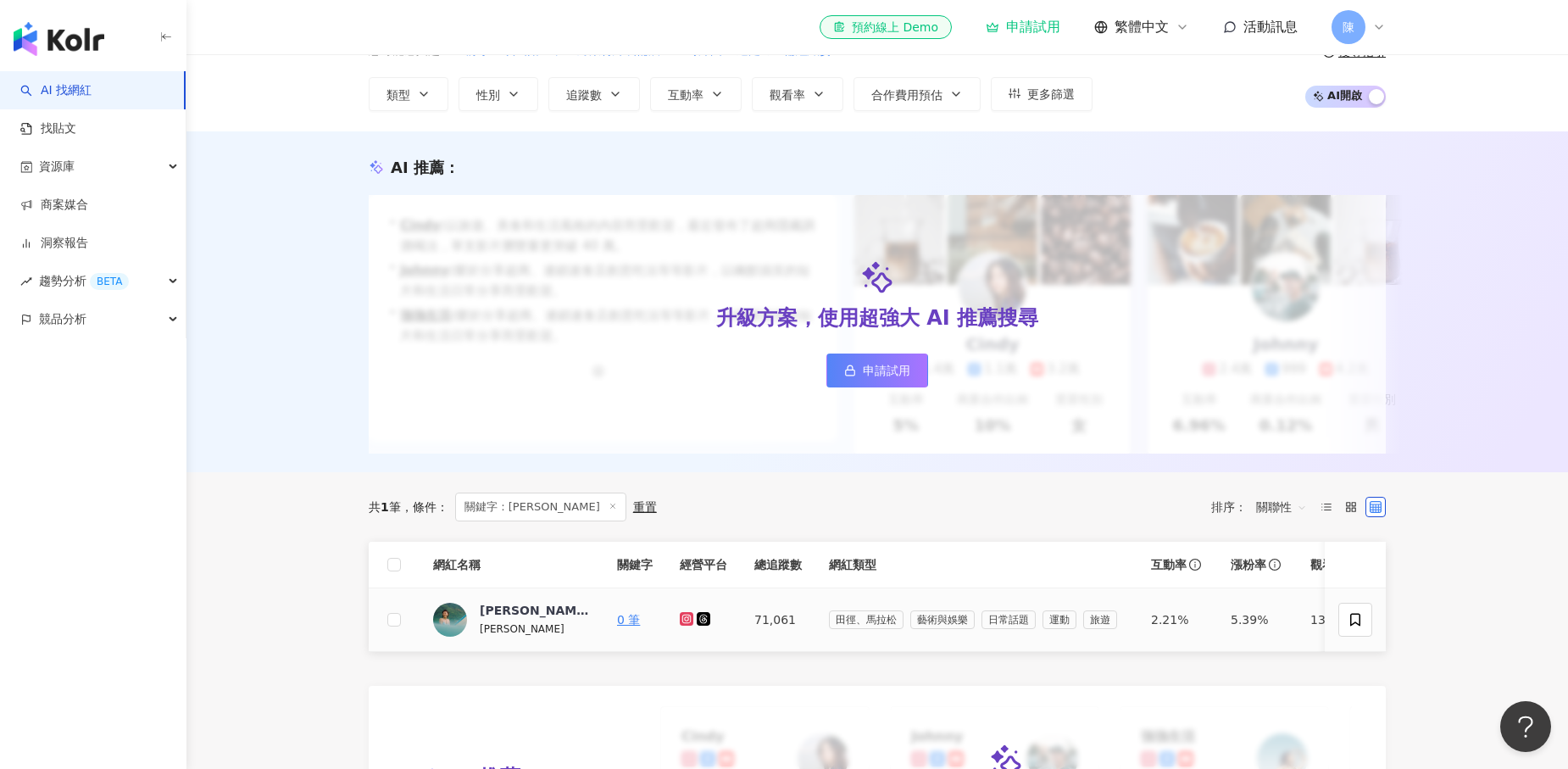
type input "****"
click at [687, 266] on div "升級方案，使用超強大 AI 推薦搜尋 申請試用" at bounding box center [877, 324] width 1018 height 259
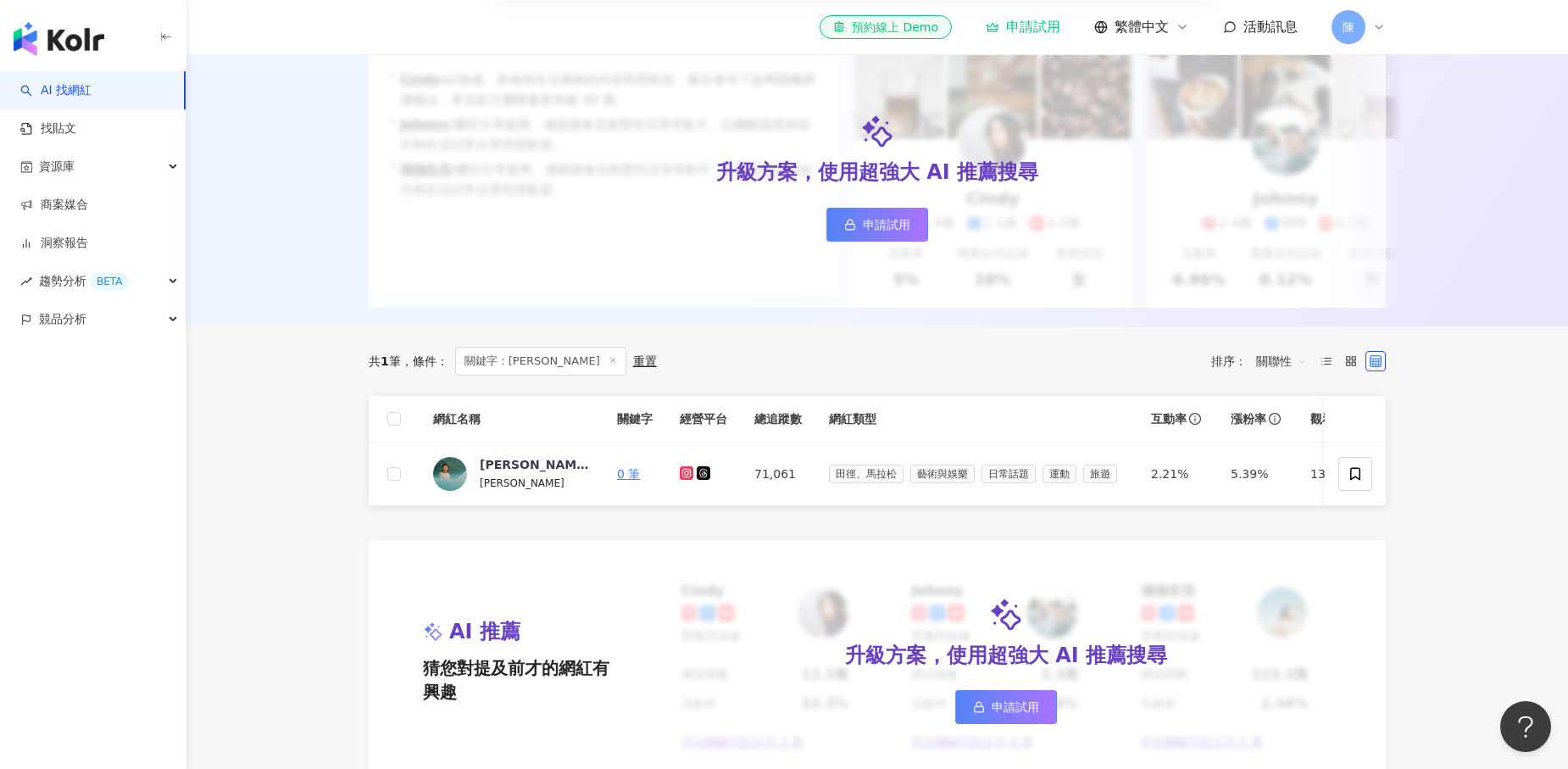
scroll to position [249, 0]
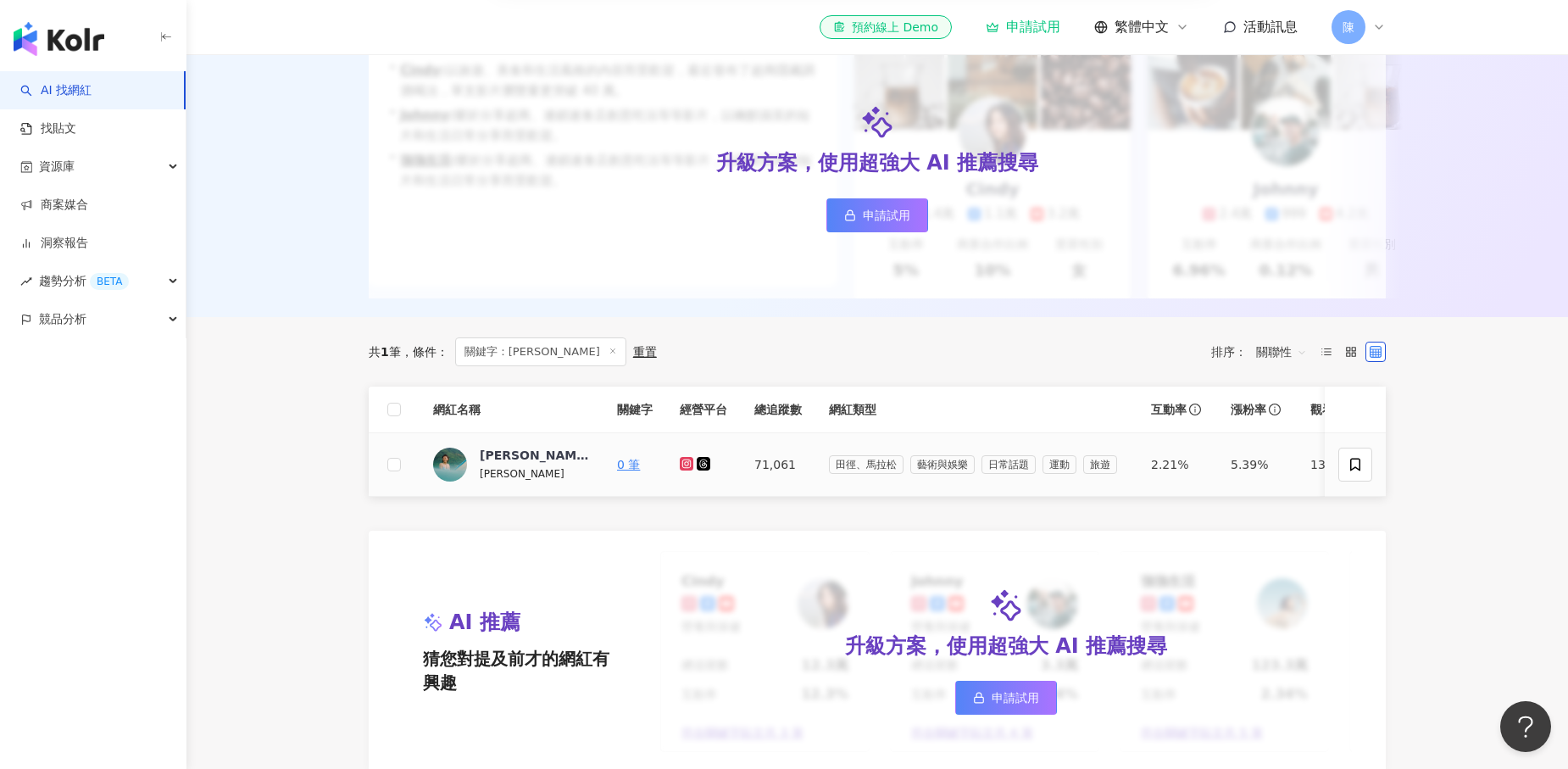
click at [684, 459] on icon at bounding box center [687, 464] width 11 height 10
click at [713, 464] on div at bounding box center [703, 465] width 47 height 19
click at [701, 463] on icon at bounding box center [703, 464] width 14 height 14
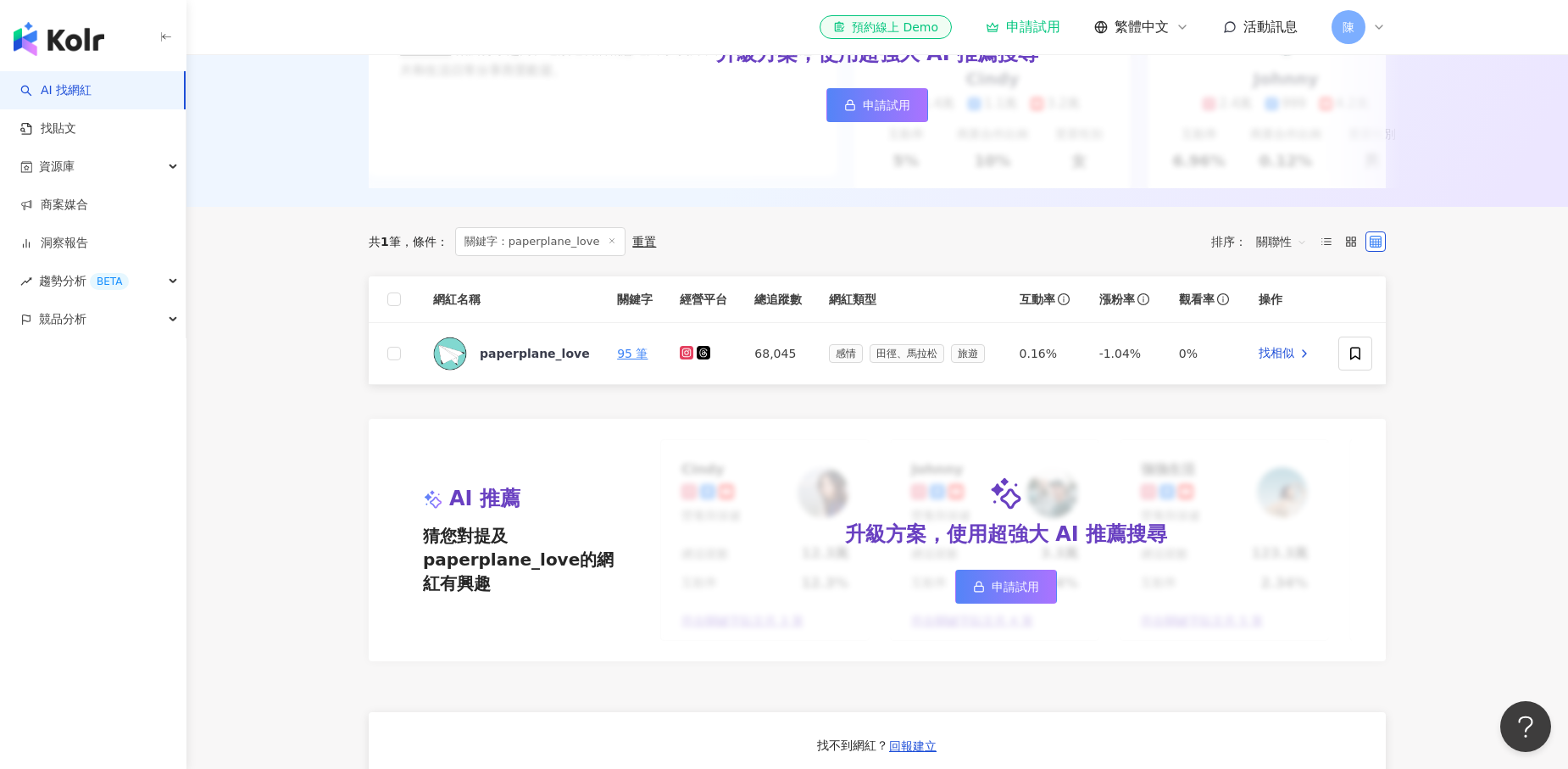
scroll to position [360, 0]
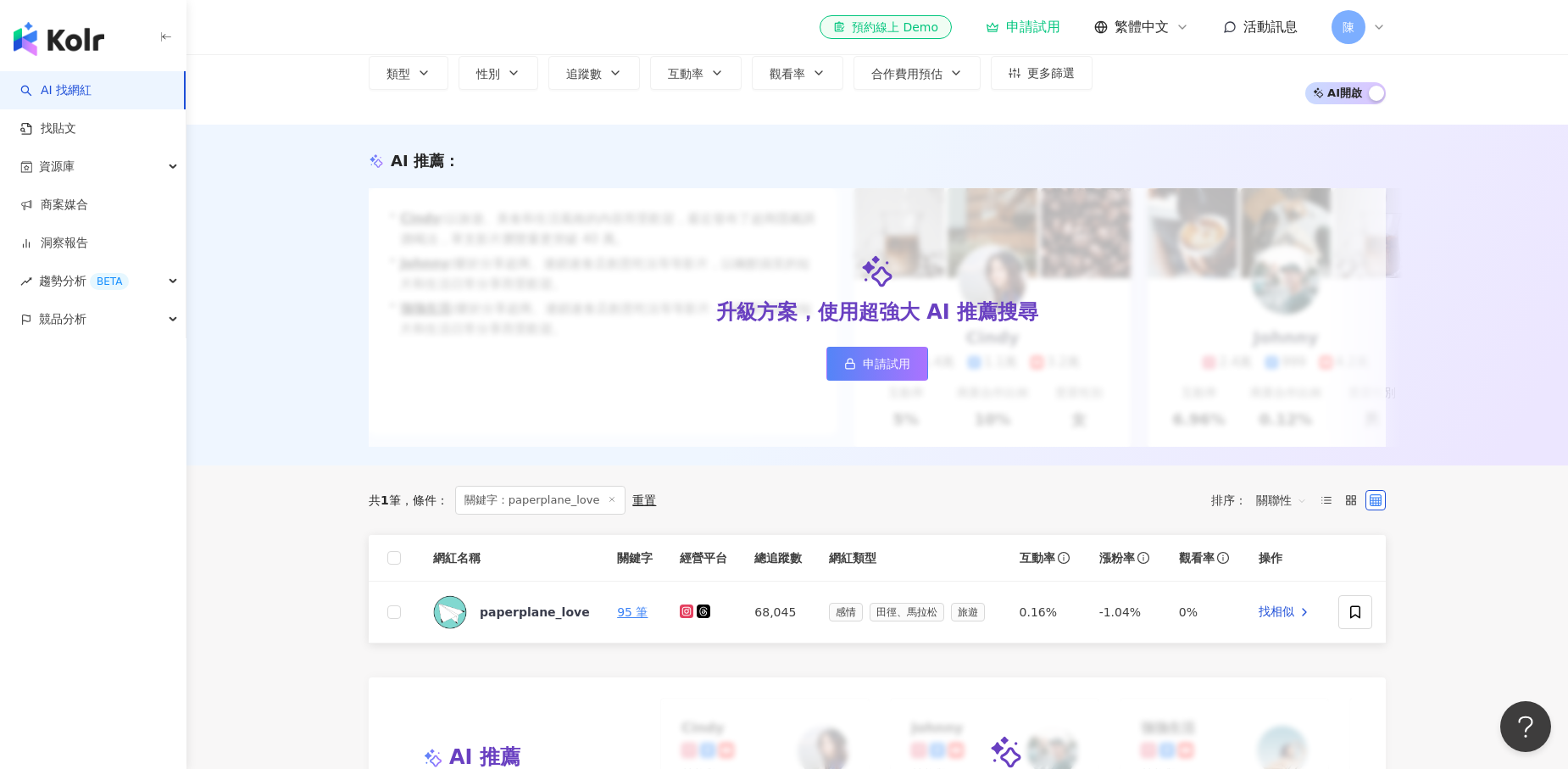
click at [691, 350] on div "升級方案，使用超強大 AI 推薦搜尋 申請試用" at bounding box center [877, 318] width 1018 height 259
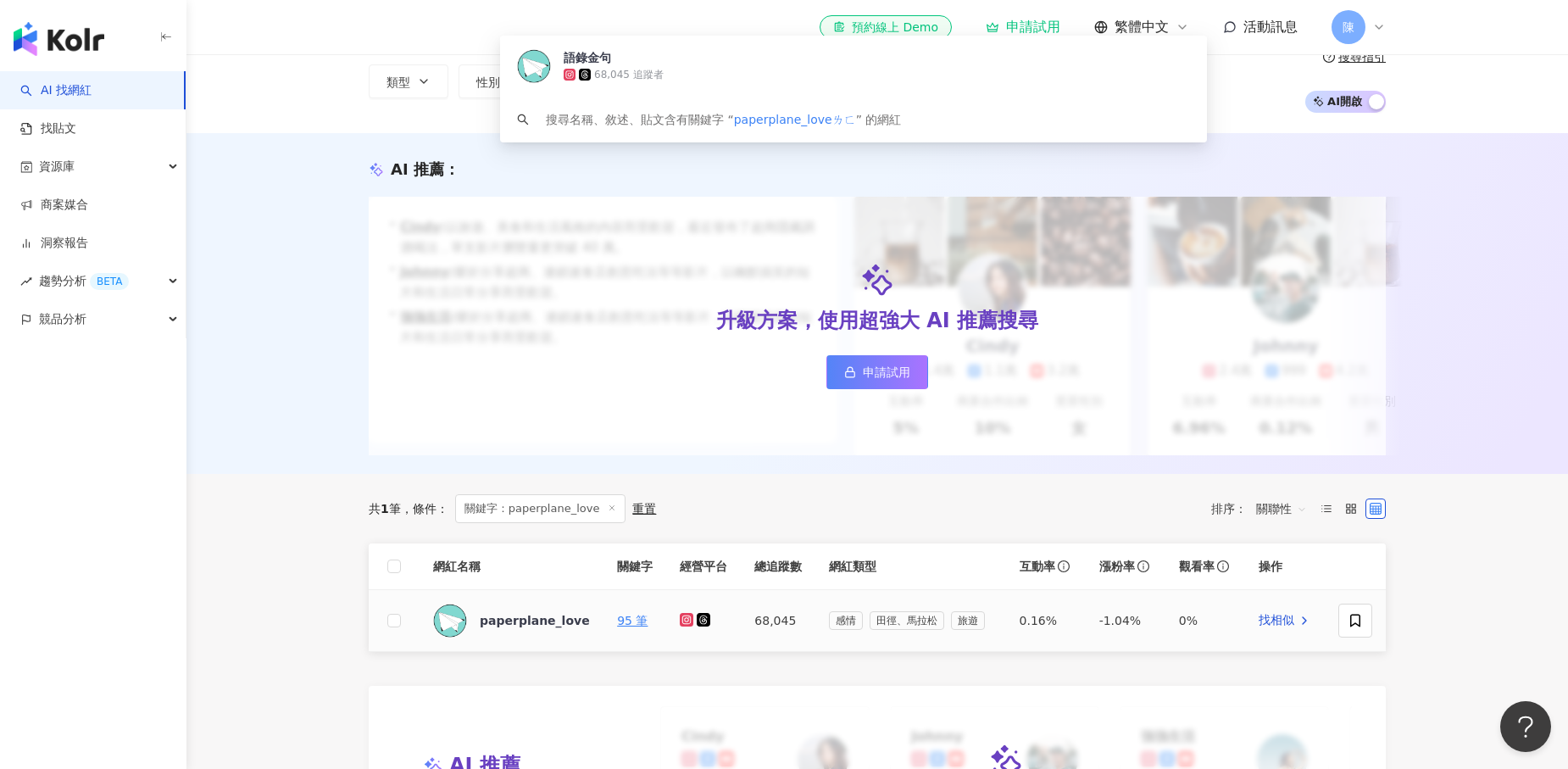
type input "**********"
click at [684, 615] on icon at bounding box center [686, 620] width 14 height 14
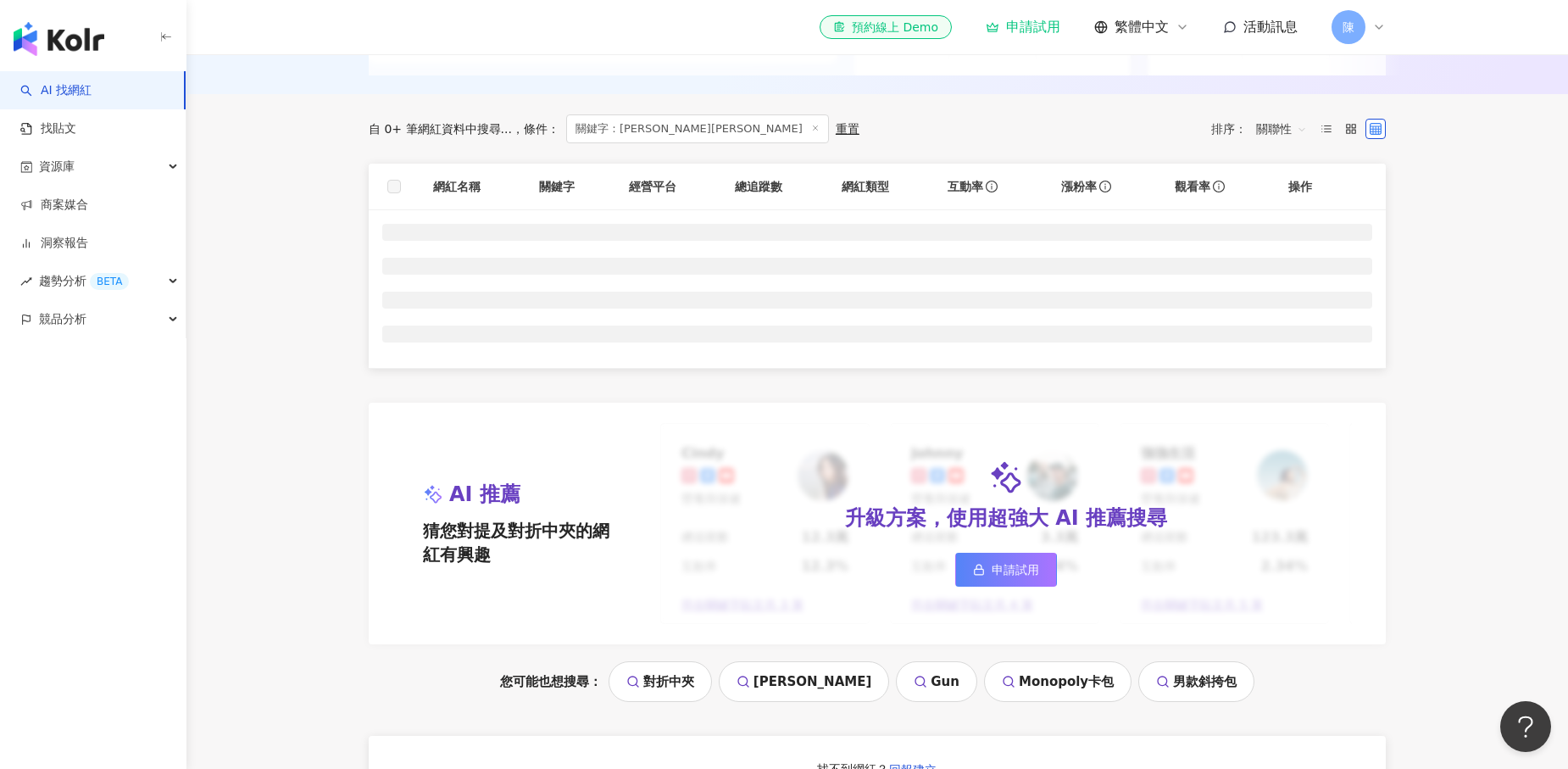
scroll to position [477, 0]
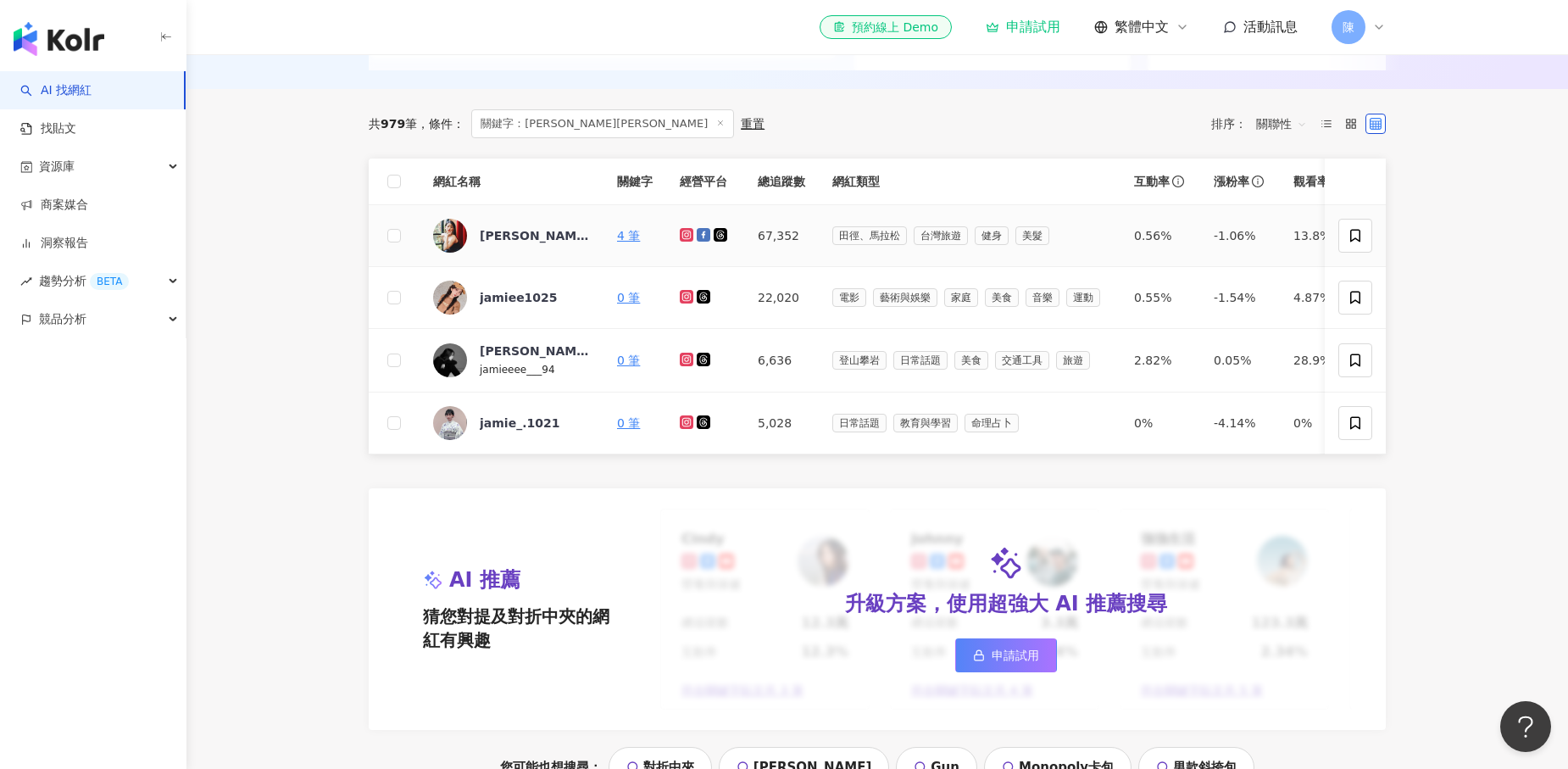
click at [685, 233] on icon at bounding box center [687, 235] width 11 height 10
click at [708, 236] on icon at bounding box center [703, 235] width 14 height 14
